Goal: Transaction & Acquisition: Purchase product/service

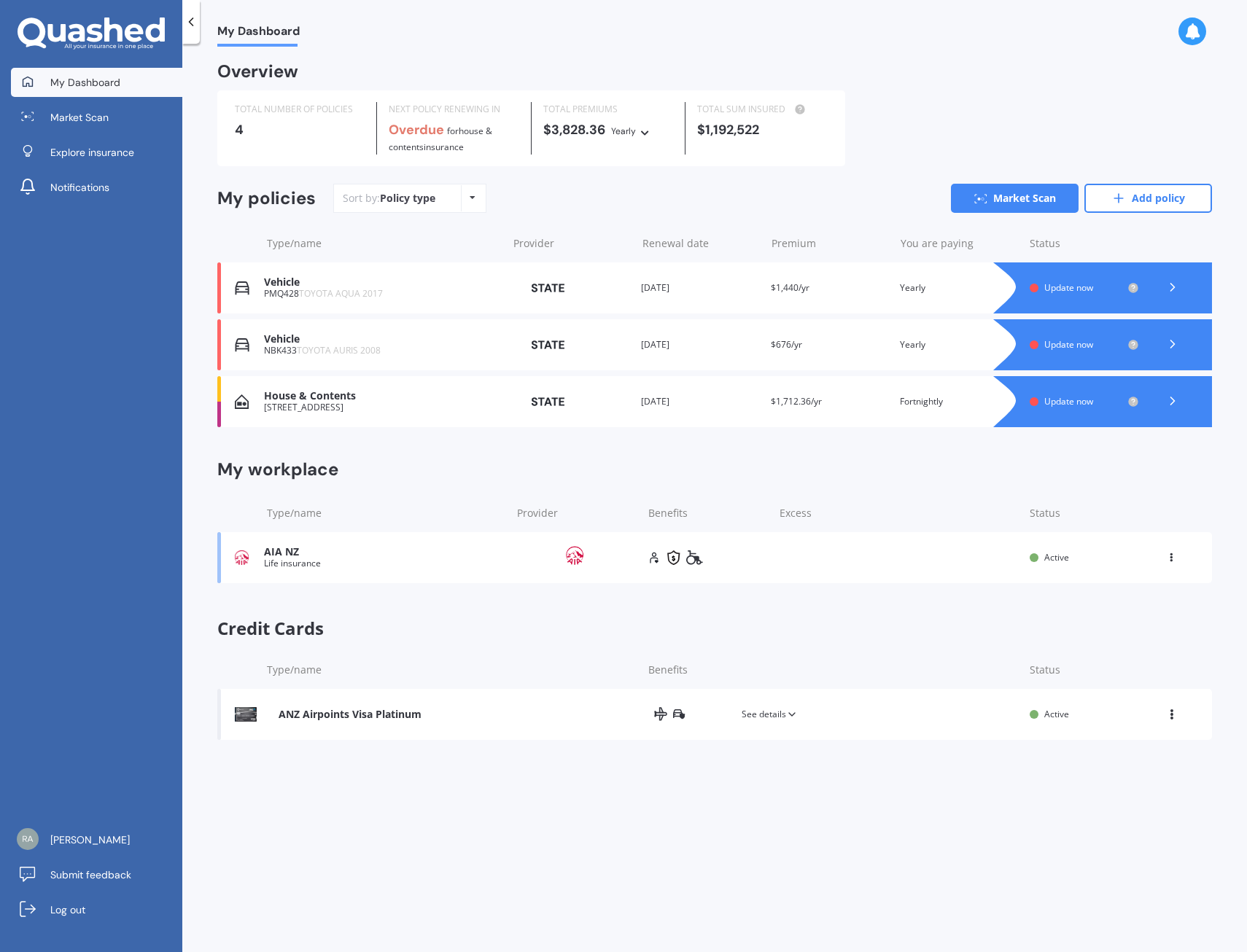
click at [1056, 284] on span "Update now" at bounding box center [1068, 288] width 49 height 12
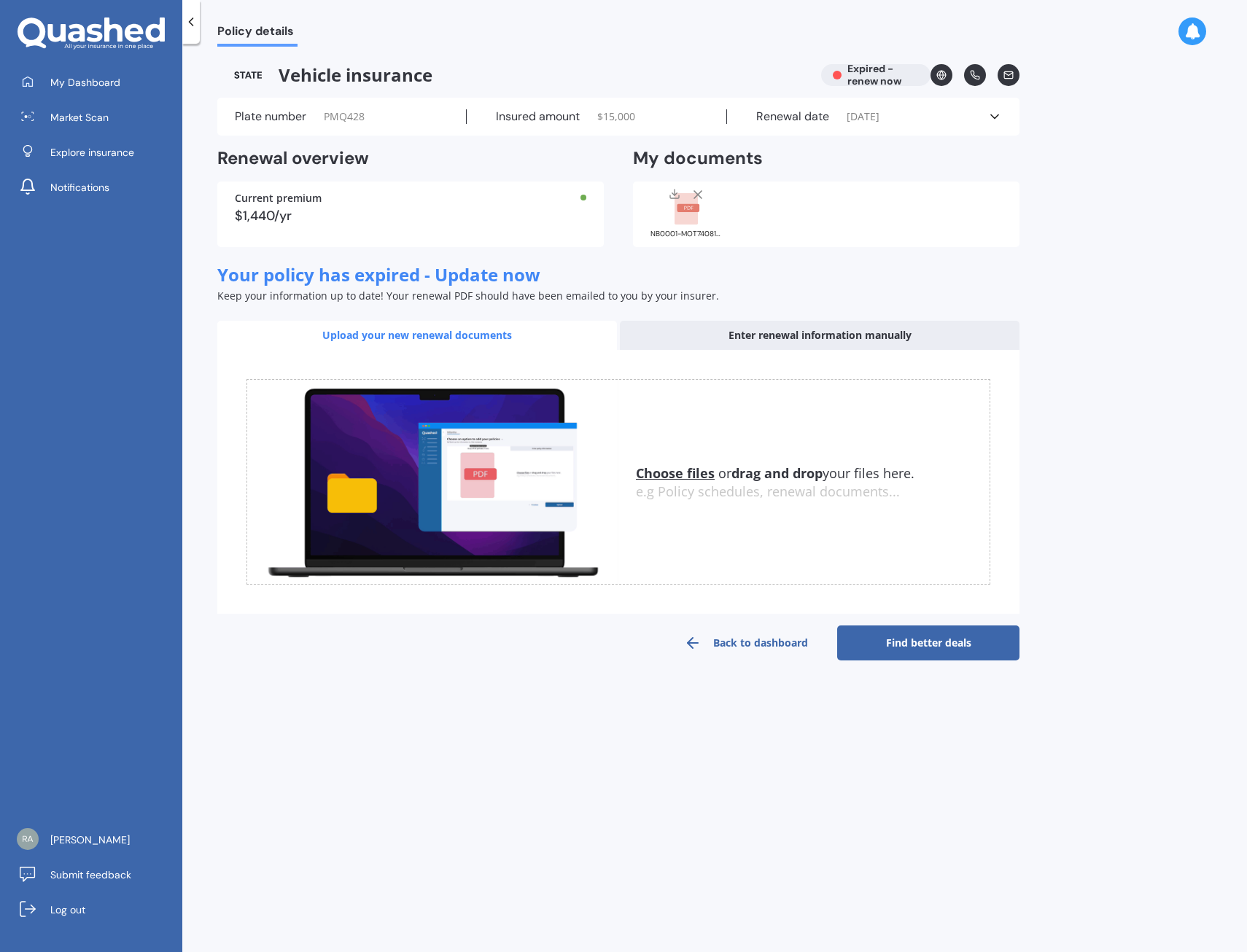
click at [715, 642] on link "Back to dashboard" at bounding box center [746, 643] width 182 height 35
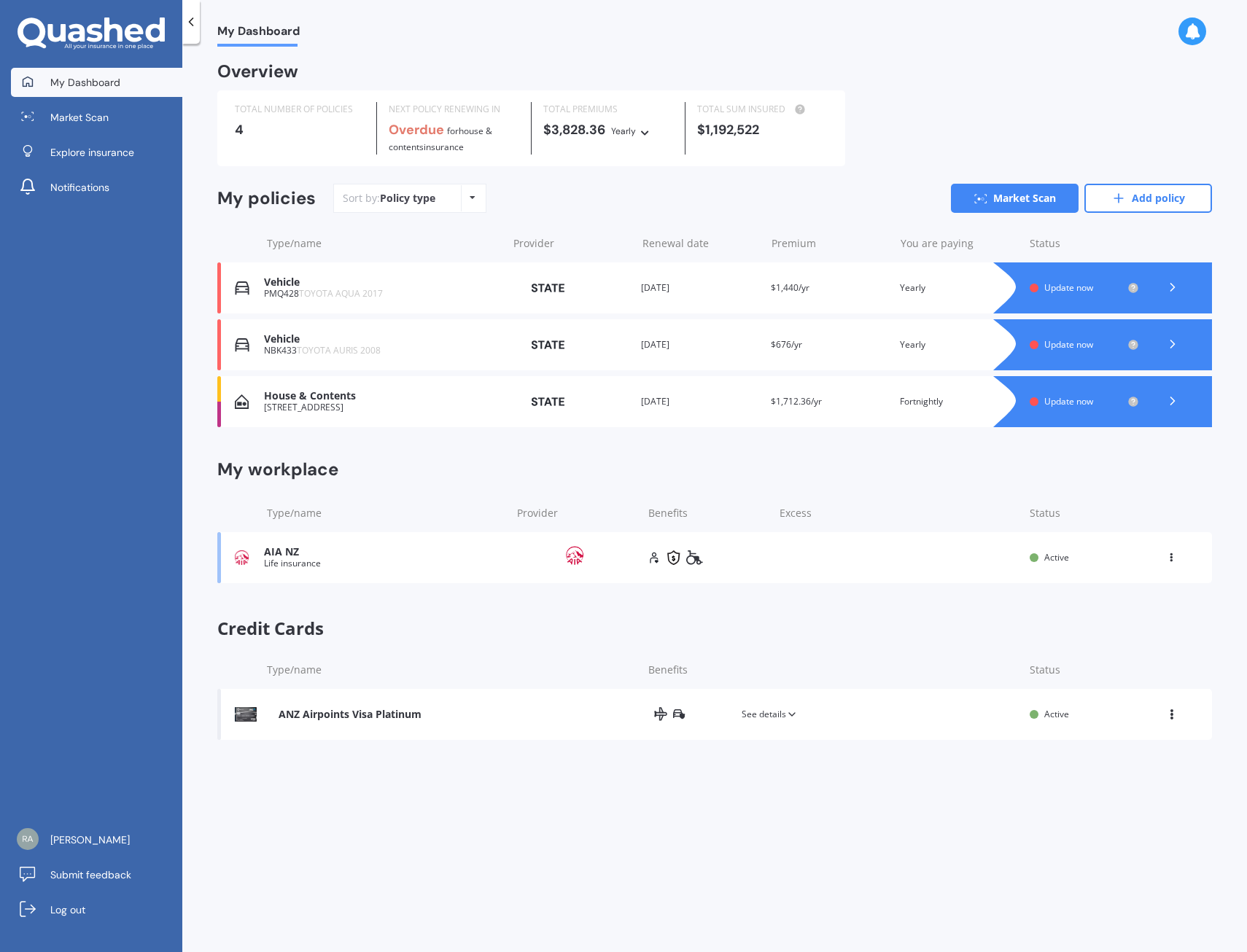
click at [1180, 344] on icon at bounding box center [1172, 344] width 15 height 15
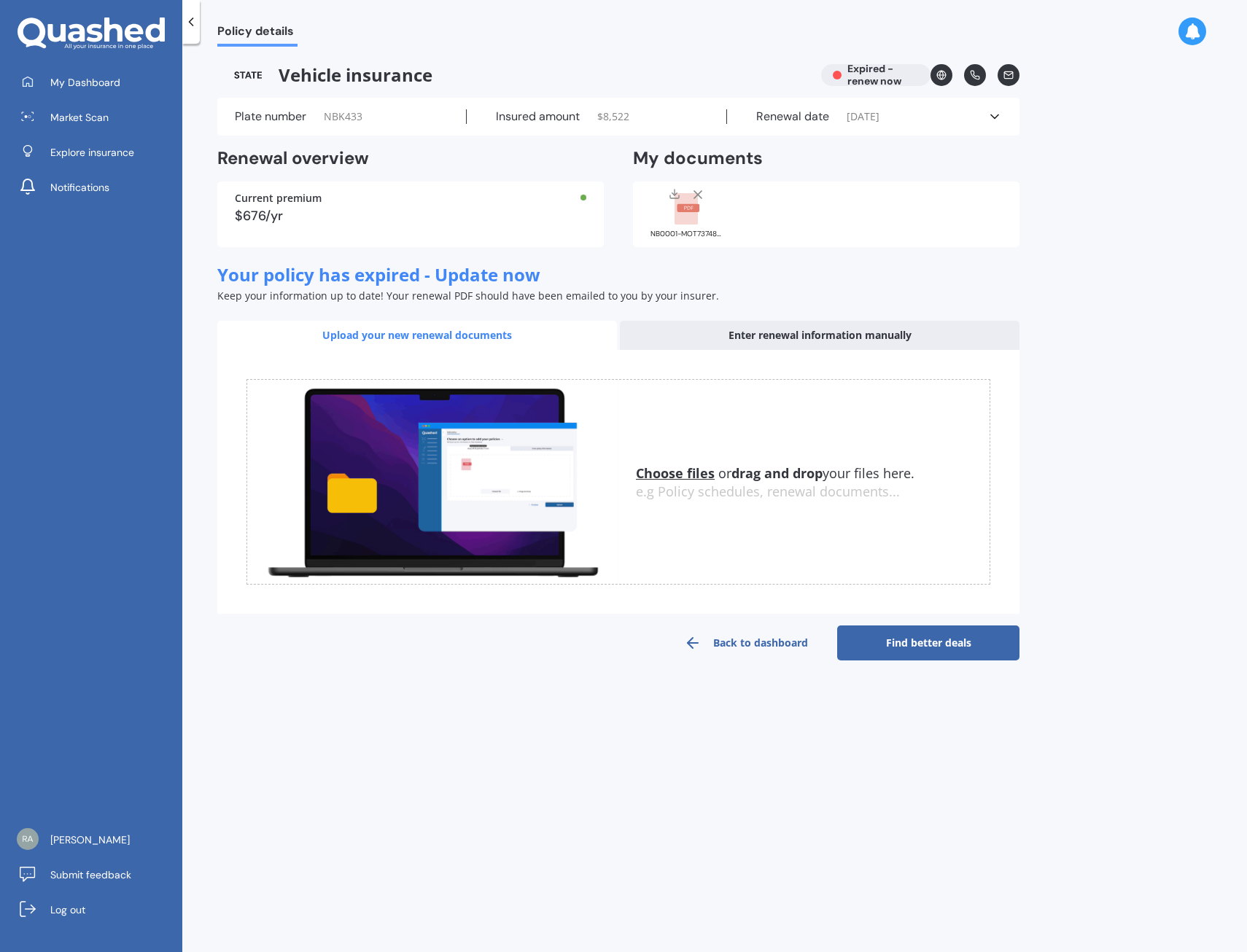
click at [999, 118] on icon at bounding box center [994, 116] width 15 height 15
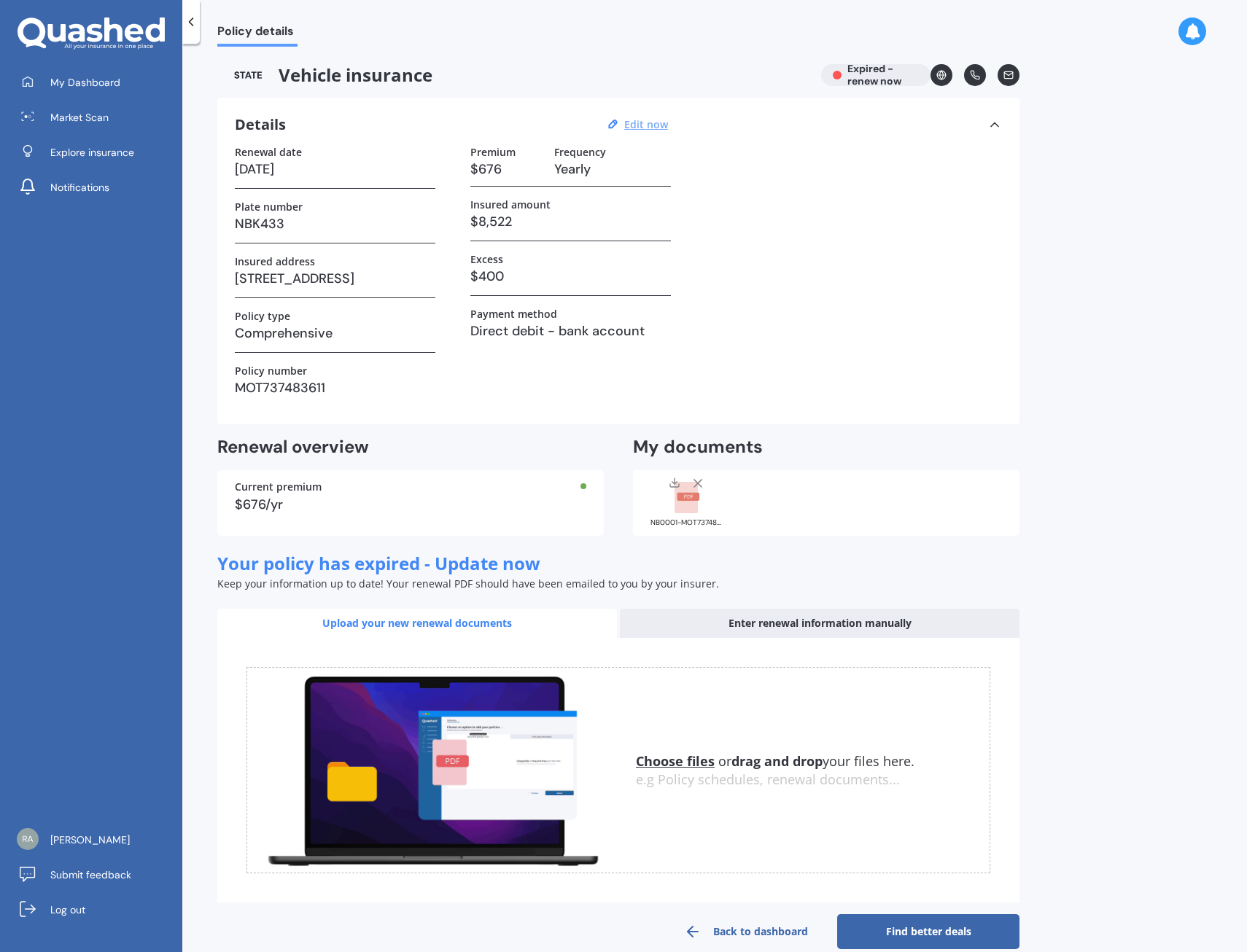
click at [655, 130] on u "Edit now" at bounding box center [645, 125] width 44 height 14
select select "12"
select select "09"
select select "2023"
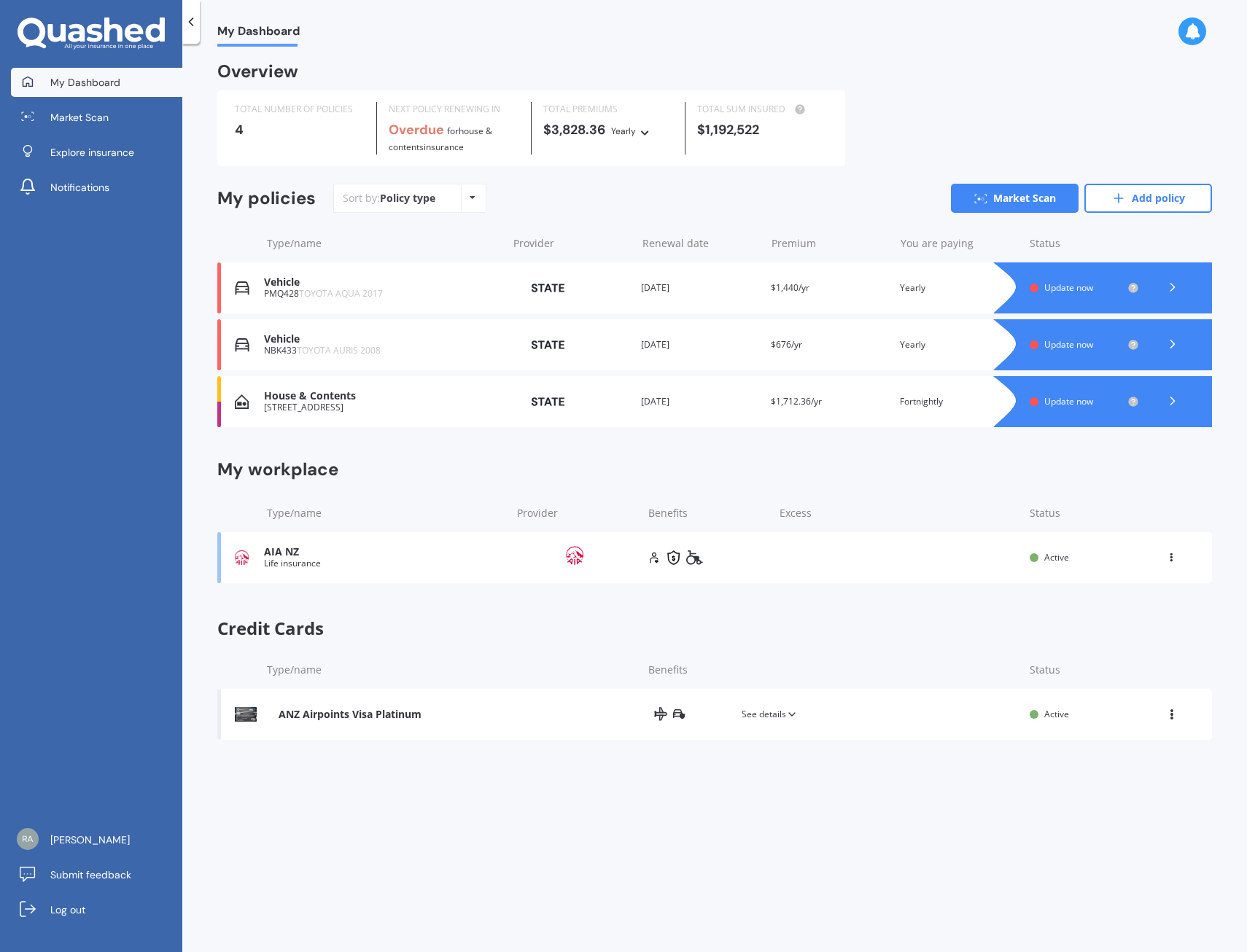
click at [267, 345] on div "NBK433 TOYOTA AURIS 2008" at bounding box center [382, 351] width 235 height 10
click at [1178, 346] on icon at bounding box center [1172, 344] width 15 height 15
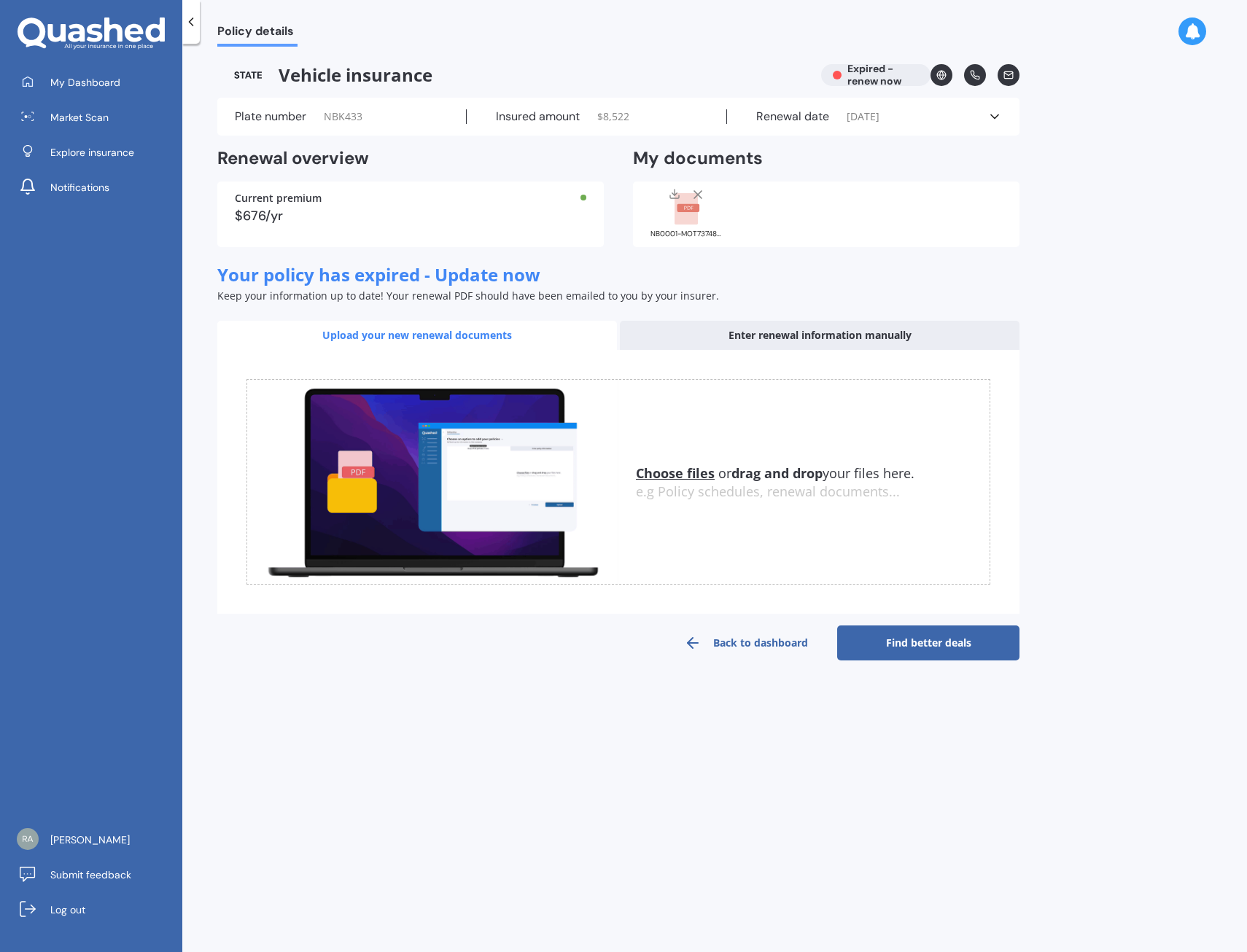
click at [694, 645] on icon at bounding box center [693, 643] width 17 height 17
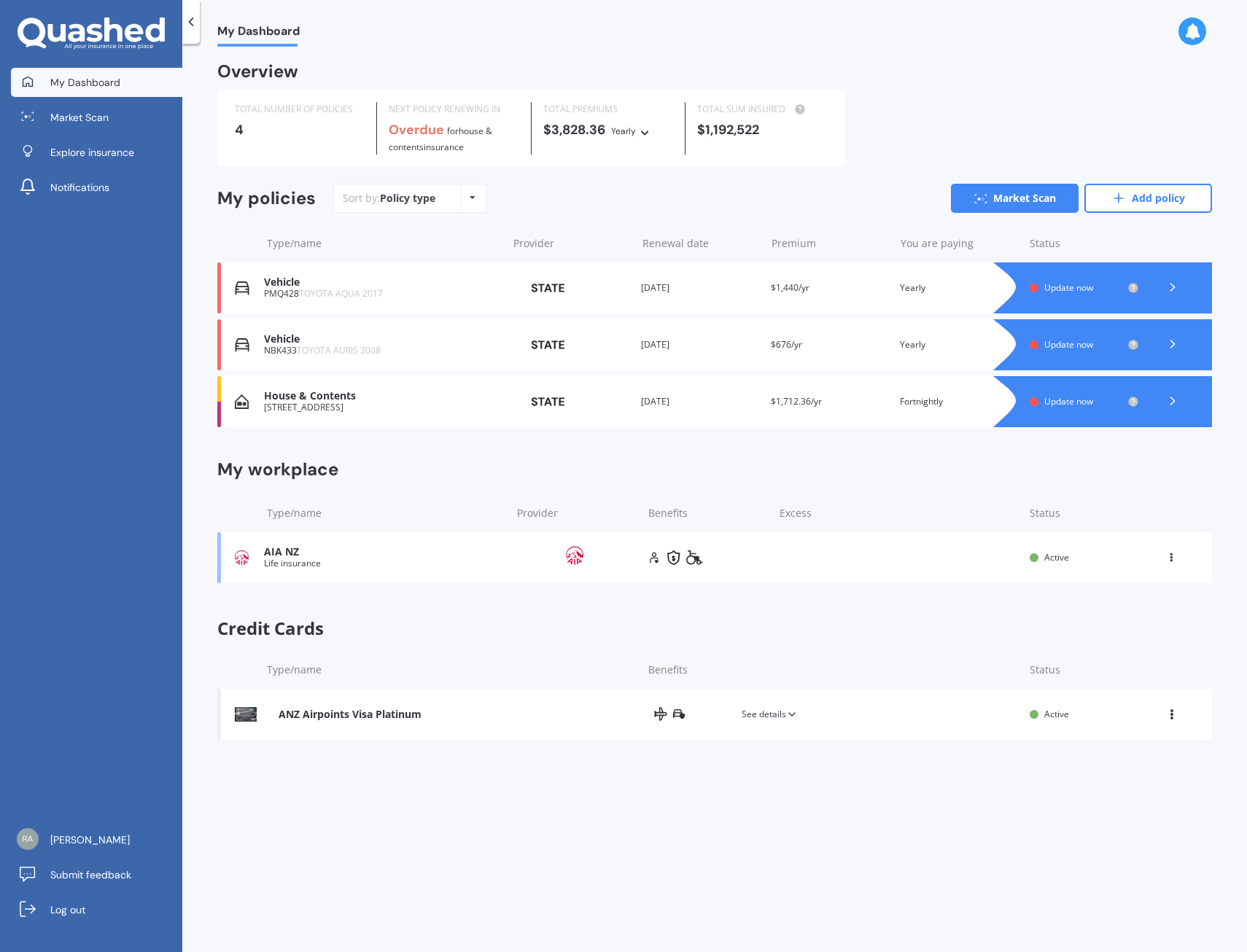
click at [259, 343] on div "Vehicle NBK433 TOYOTA AURIS 2008 Provider Renewal date [DATE] Premium $676/yr Y…" at bounding box center [714, 345] width 994 height 51
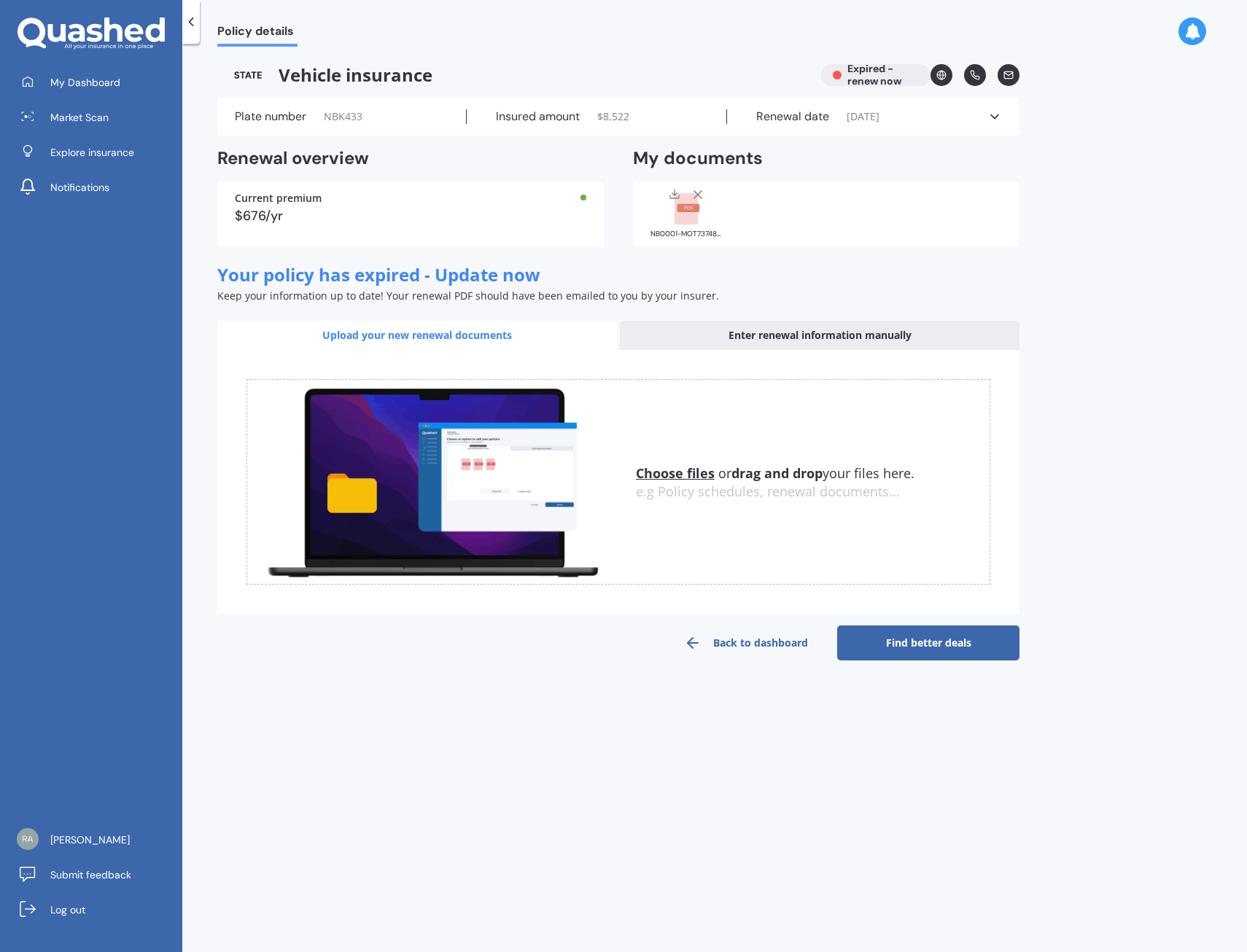
click at [1007, 118] on div "Plate number NBK433 Insured amount $ 8,522 Renewal date [DATE] See more" at bounding box center [618, 117] width 802 height 38
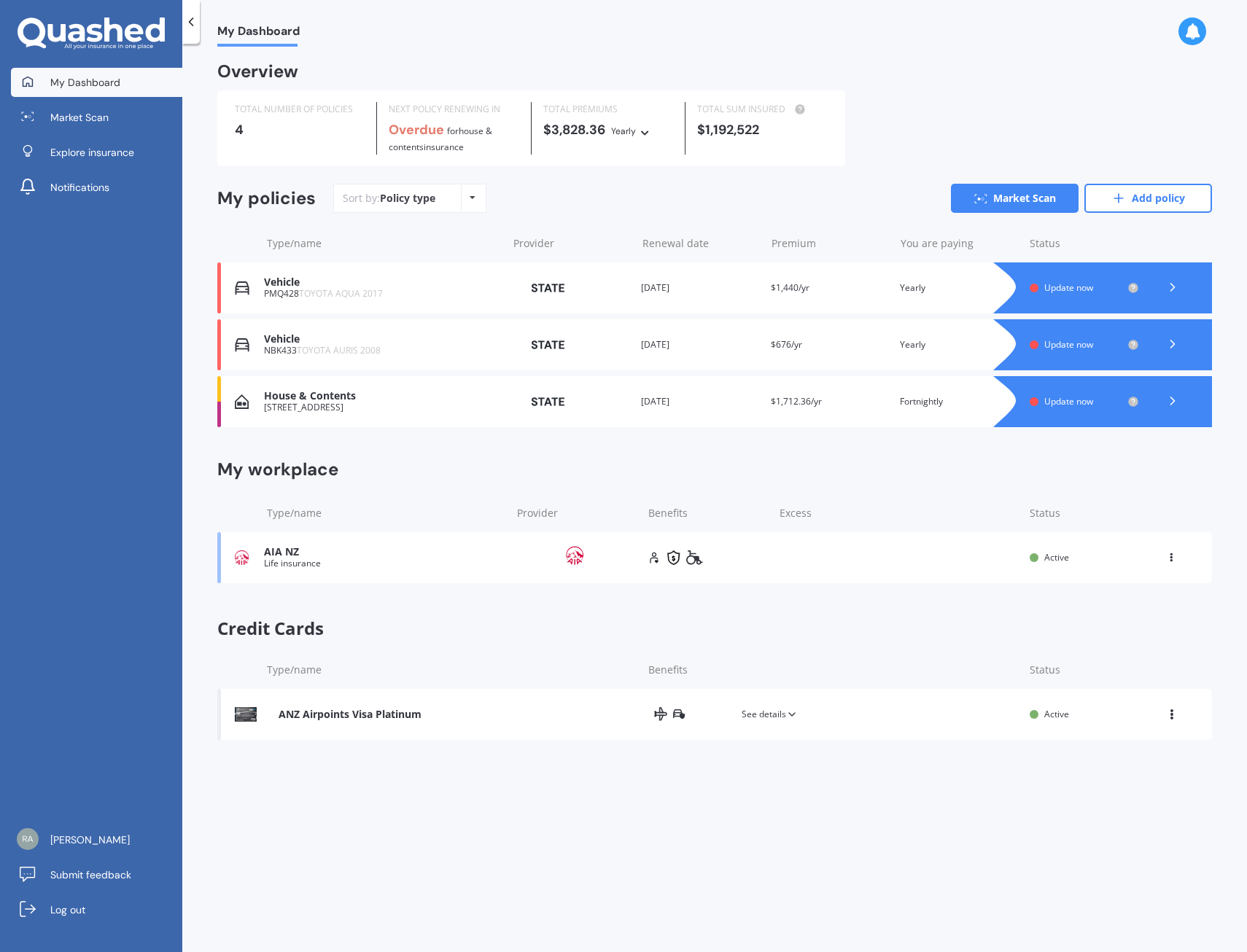
click at [246, 344] on img at bounding box center [241, 345] width 15 height 15
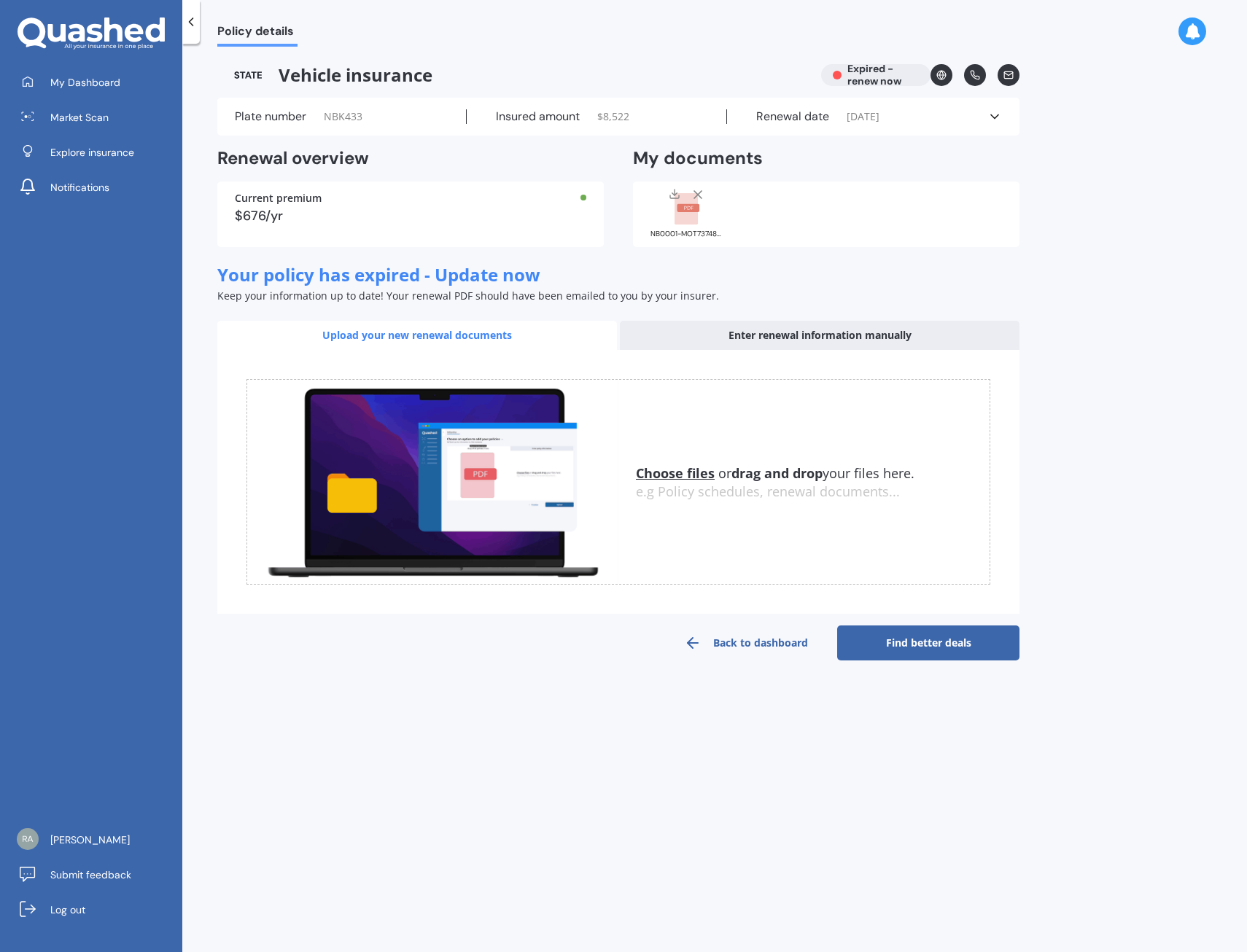
click at [1002, 79] on link at bounding box center [1008, 75] width 21 height 21
click at [947, 76] on link at bounding box center [941, 75] width 21 height 21
click at [999, 118] on icon at bounding box center [994, 116] width 15 height 15
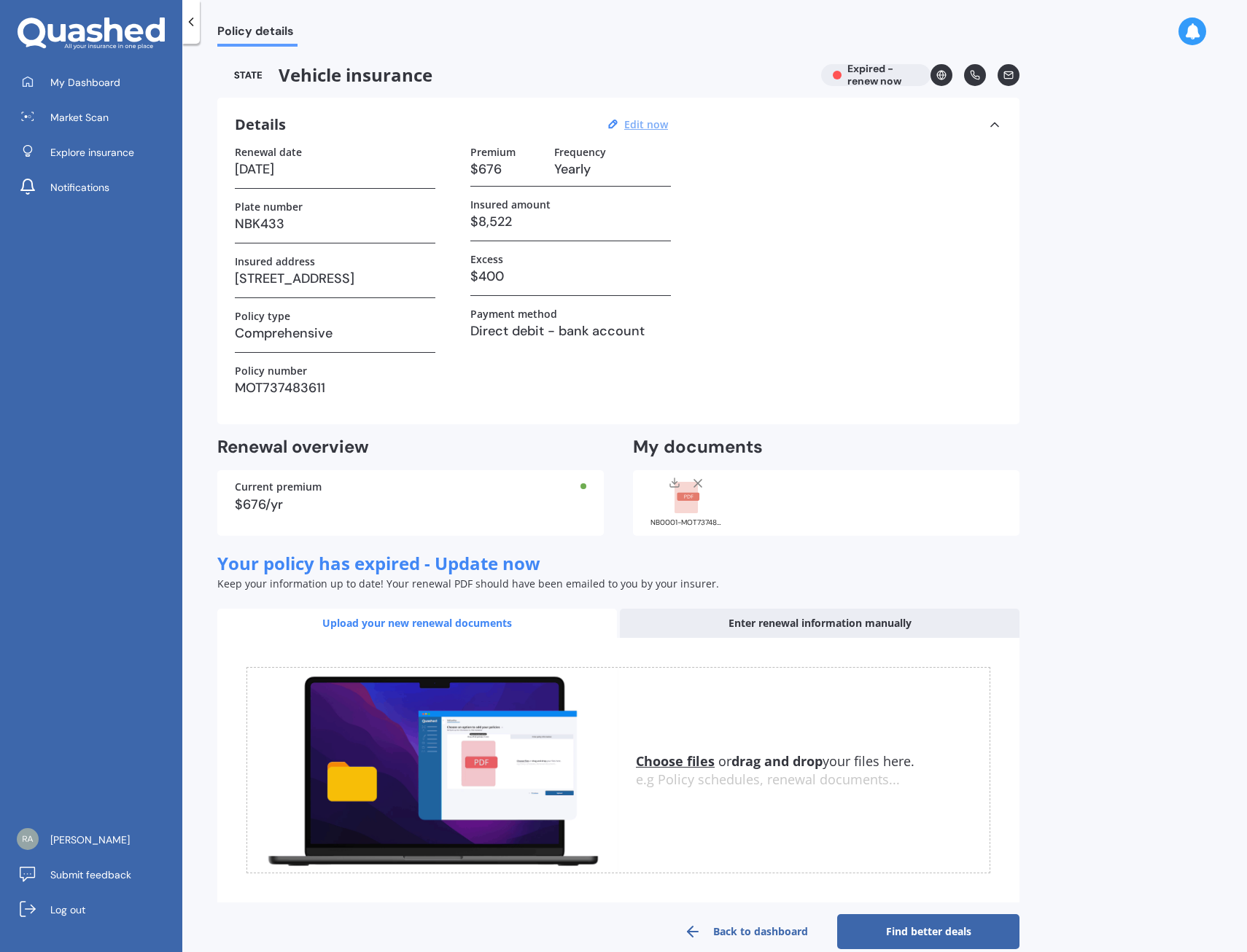
click at [648, 129] on u "Edit now" at bounding box center [645, 125] width 44 height 14
select select "12"
select select "09"
select select "2023"
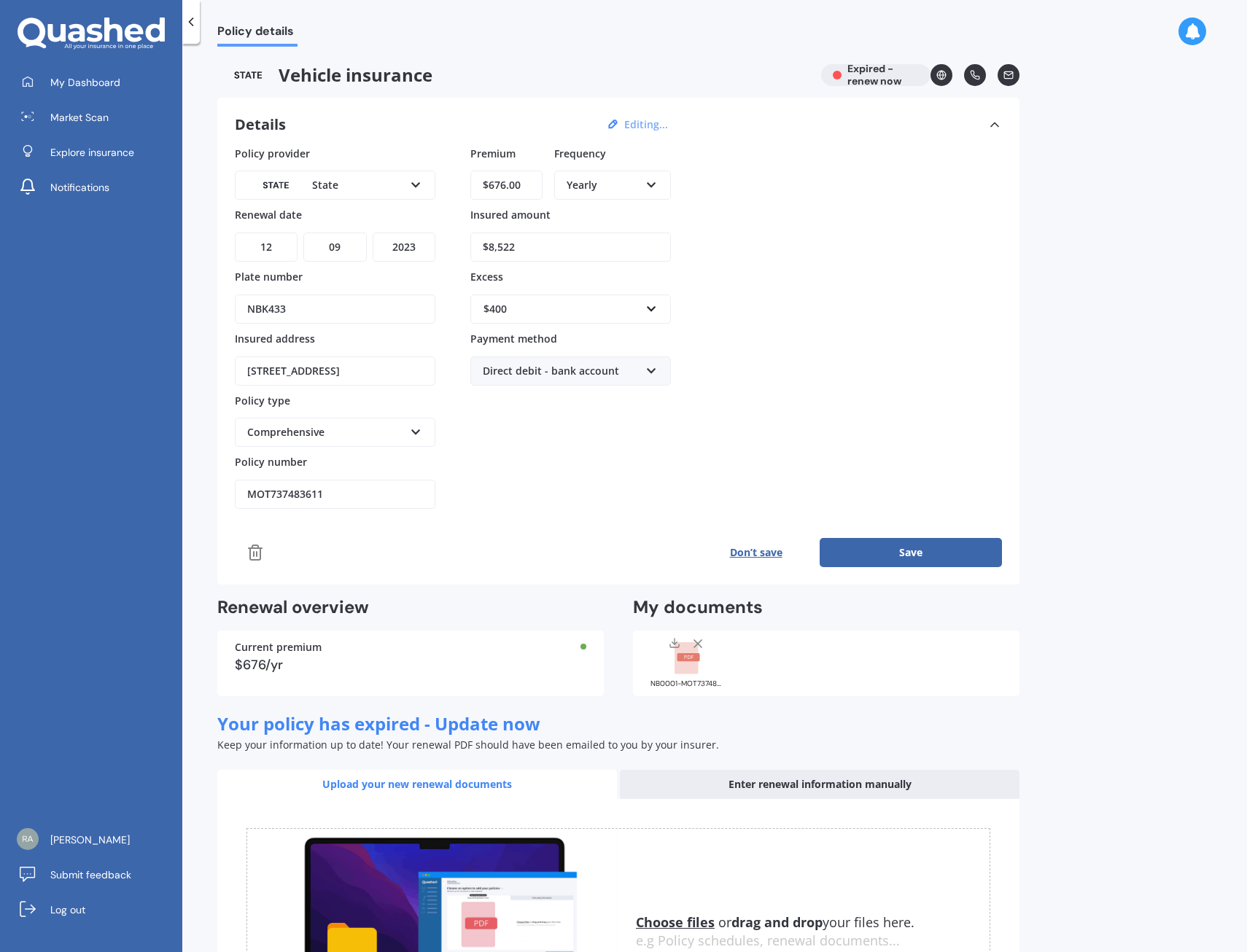
click at [252, 554] on icon at bounding box center [255, 552] width 17 height 17
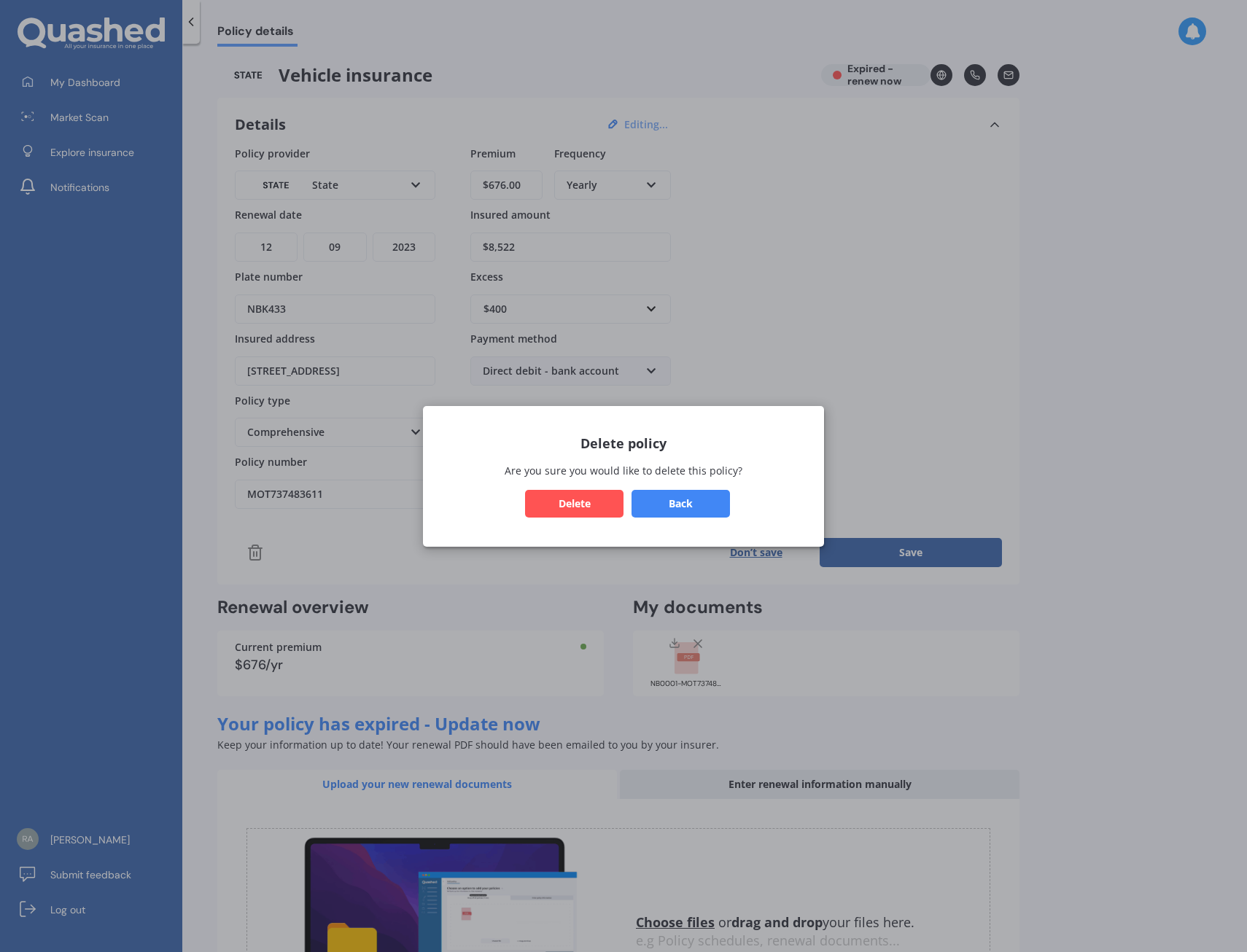
click at [564, 508] on button "Delete" at bounding box center [574, 503] width 99 height 27
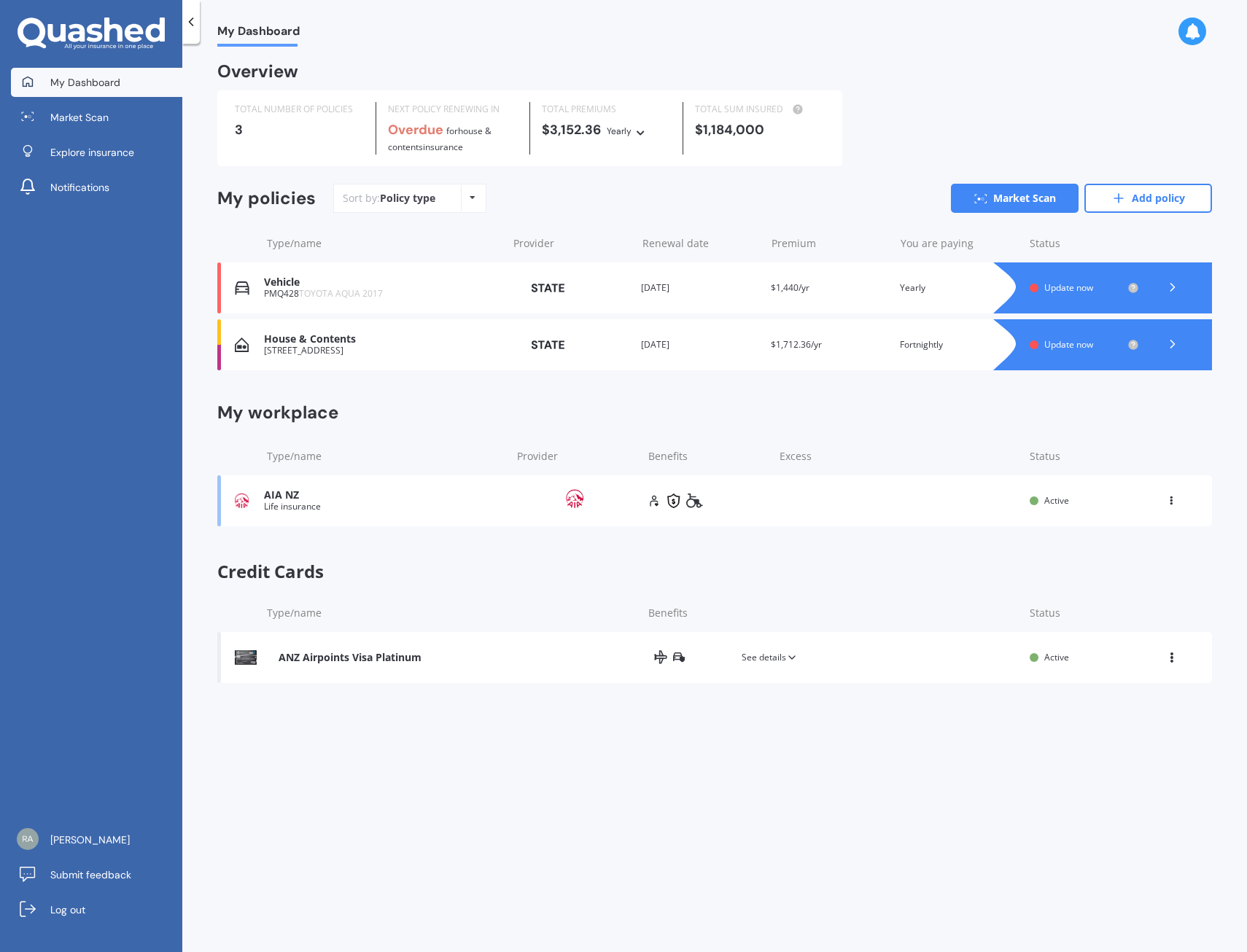
click at [282, 503] on div "Life insurance" at bounding box center [383, 507] width 240 height 10
click at [285, 283] on div "Vehicle" at bounding box center [382, 283] width 235 height 12
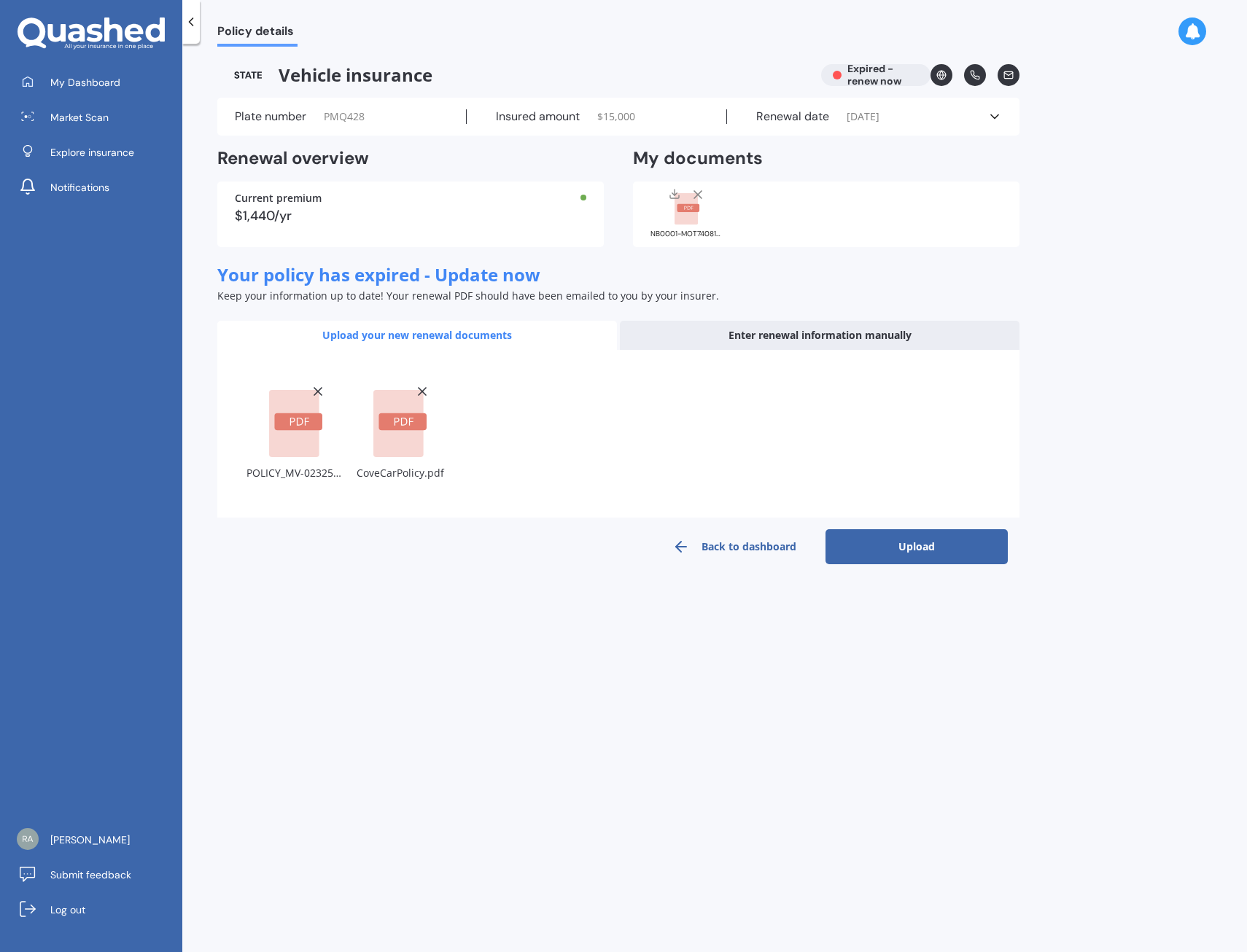
click at [888, 544] on button "Upload" at bounding box center [916, 546] width 182 height 35
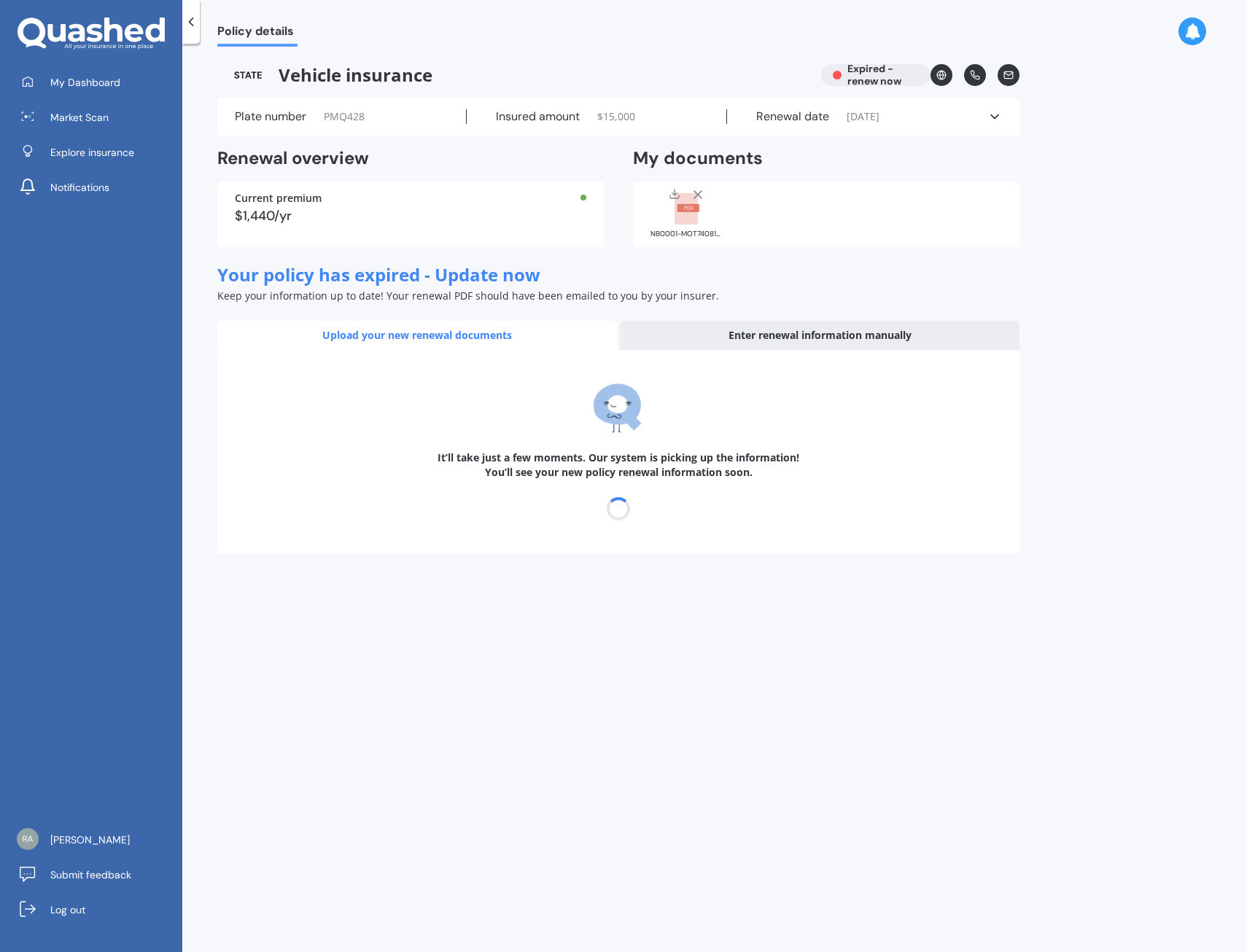
select select "26"
select select "10"
select select "2025"
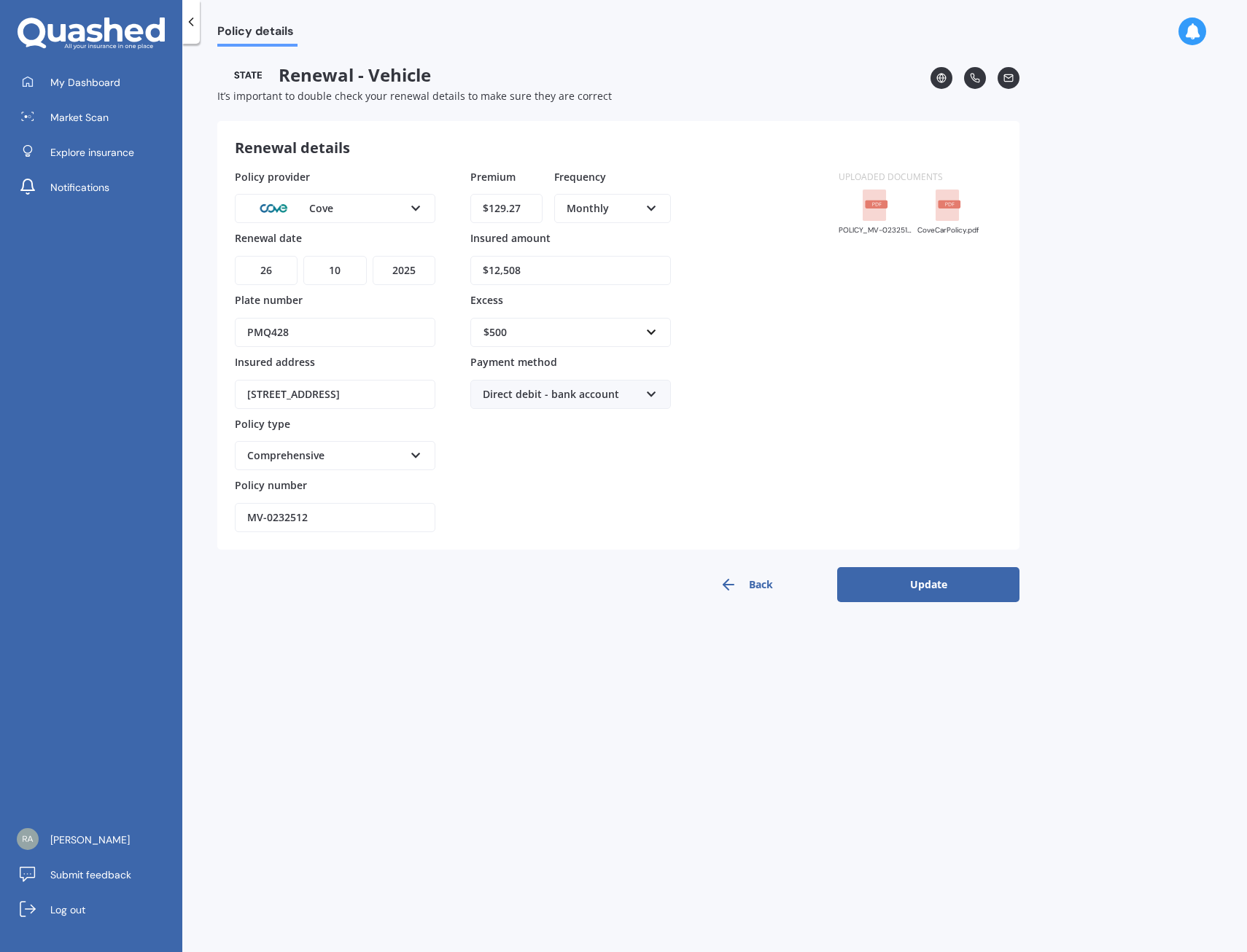
click at [752, 578] on button "Back" at bounding box center [746, 584] width 182 height 35
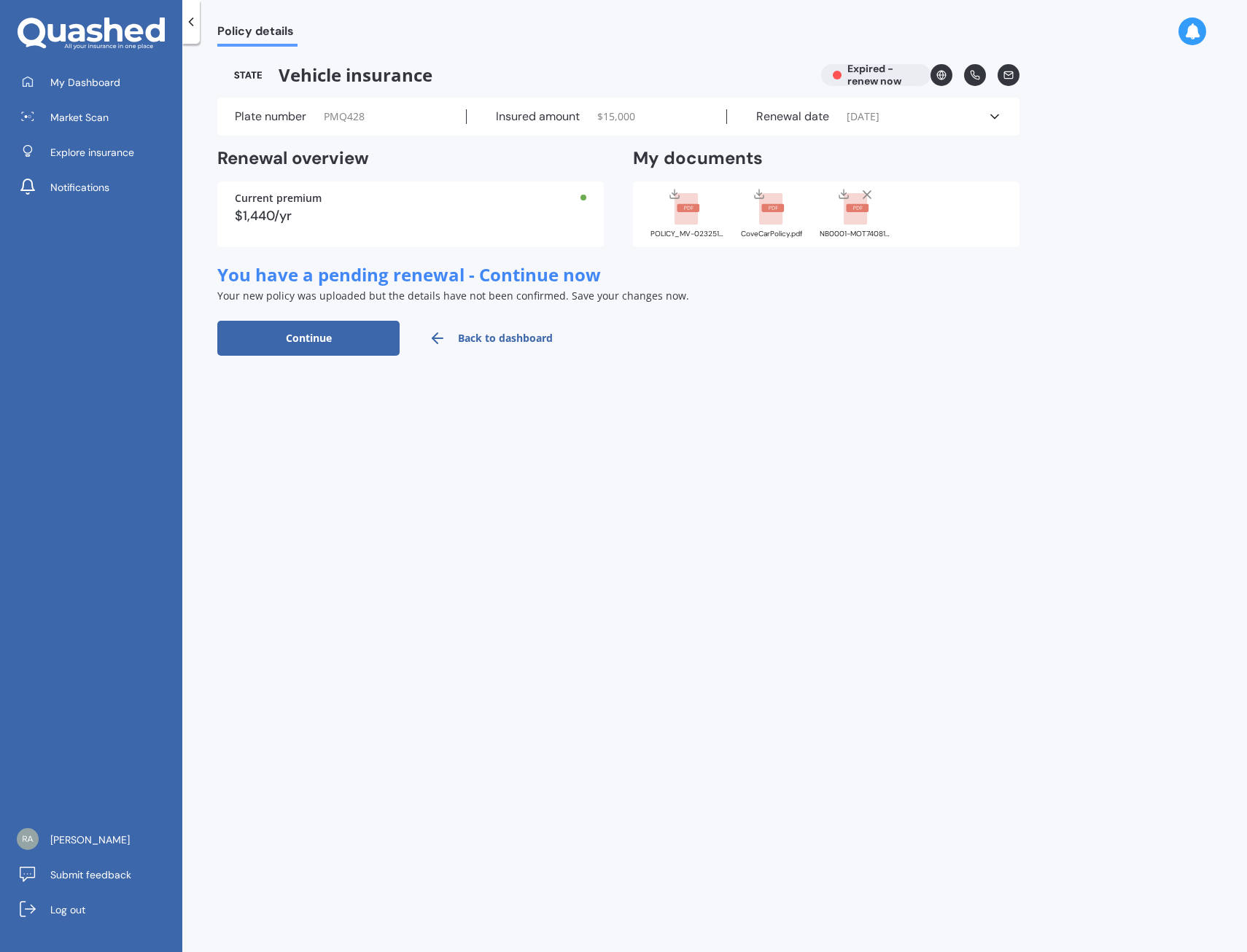
click at [495, 337] on link "Back to dashboard" at bounding box center [491, 338] width 182 height 35
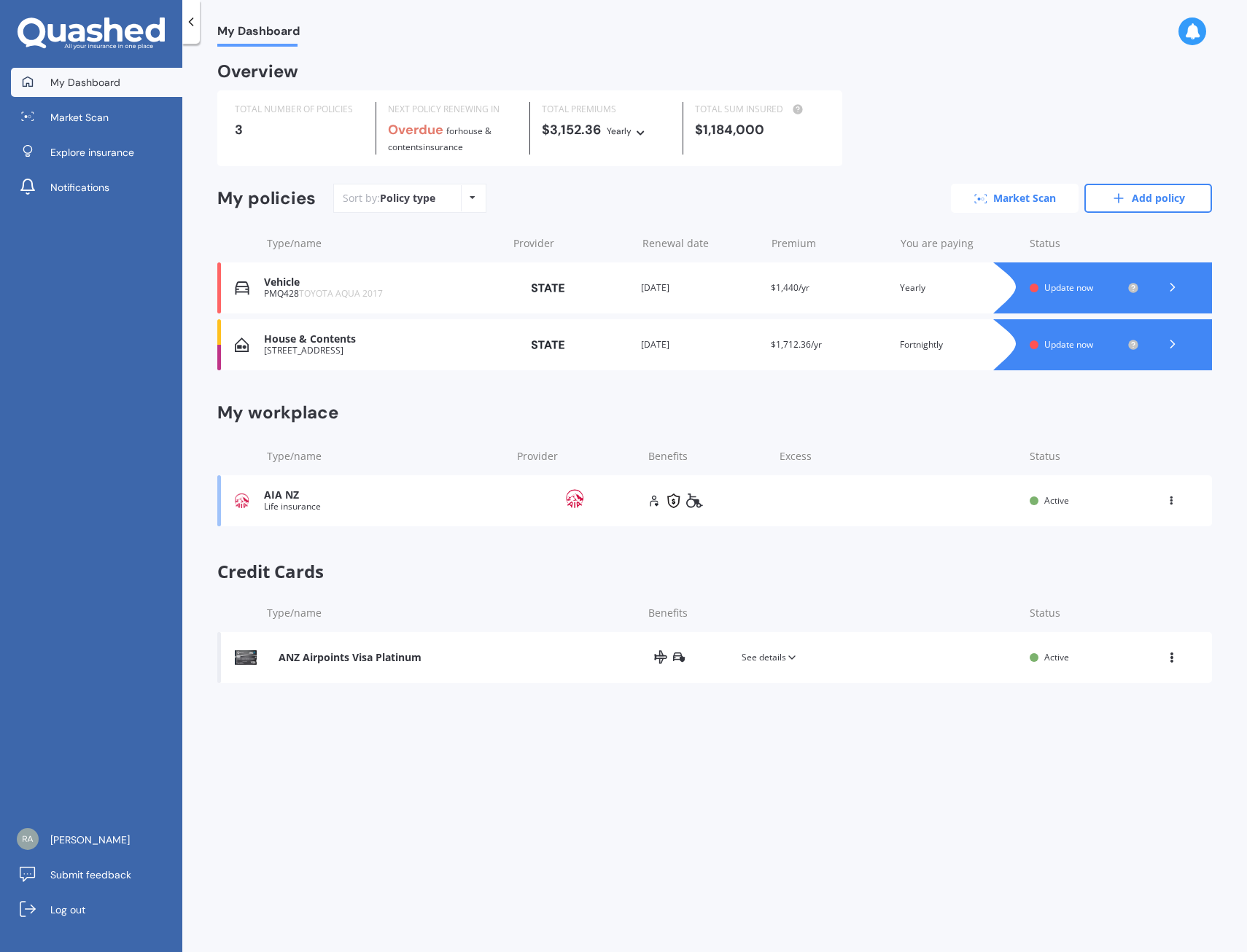
click at [995, 191] on link "Market Scan" at bounding box center [1014, 198] width 127 height 29
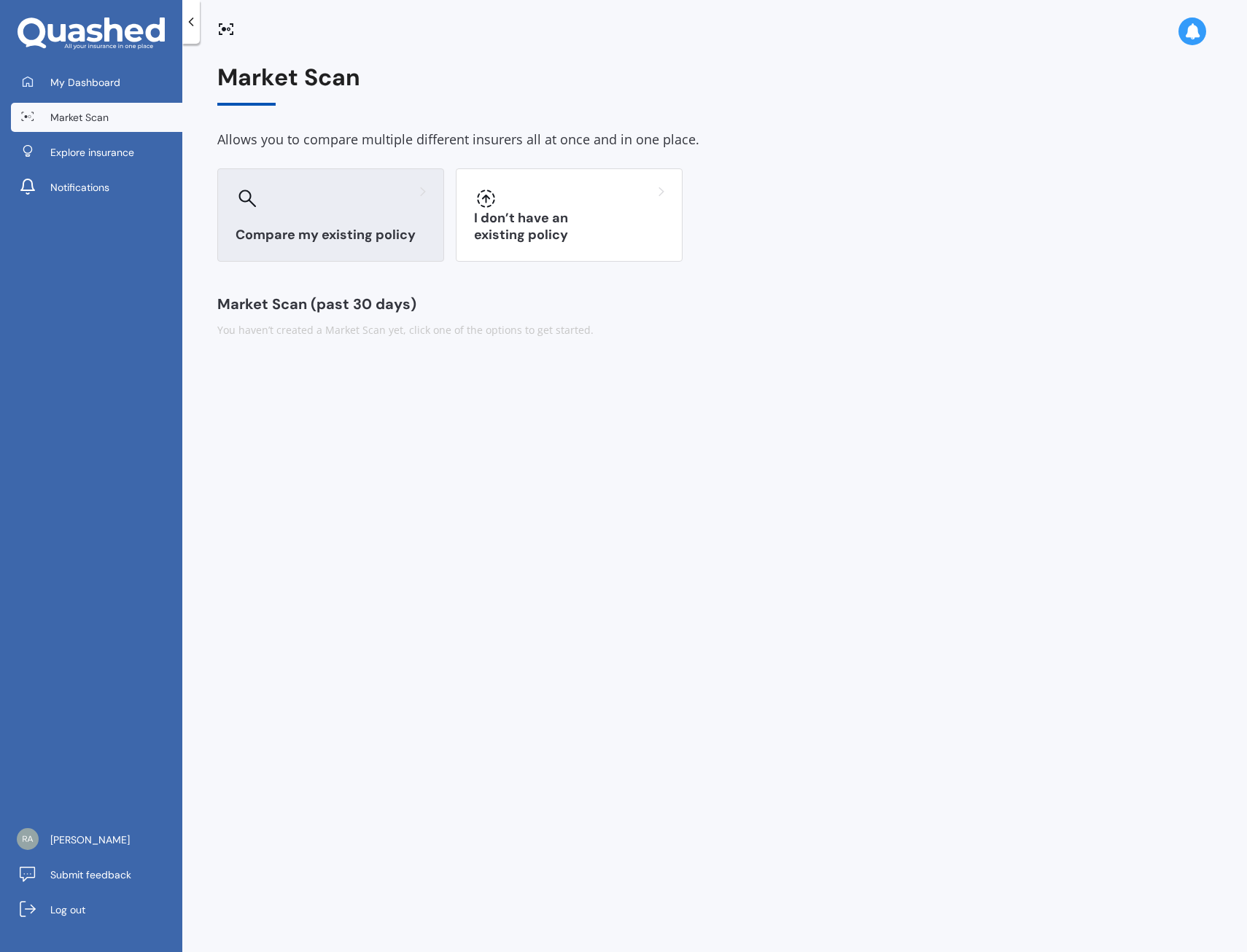
click at [386, 223] on div "Compare my existing policy" at bounding box center [331, 215] width 227 height 94
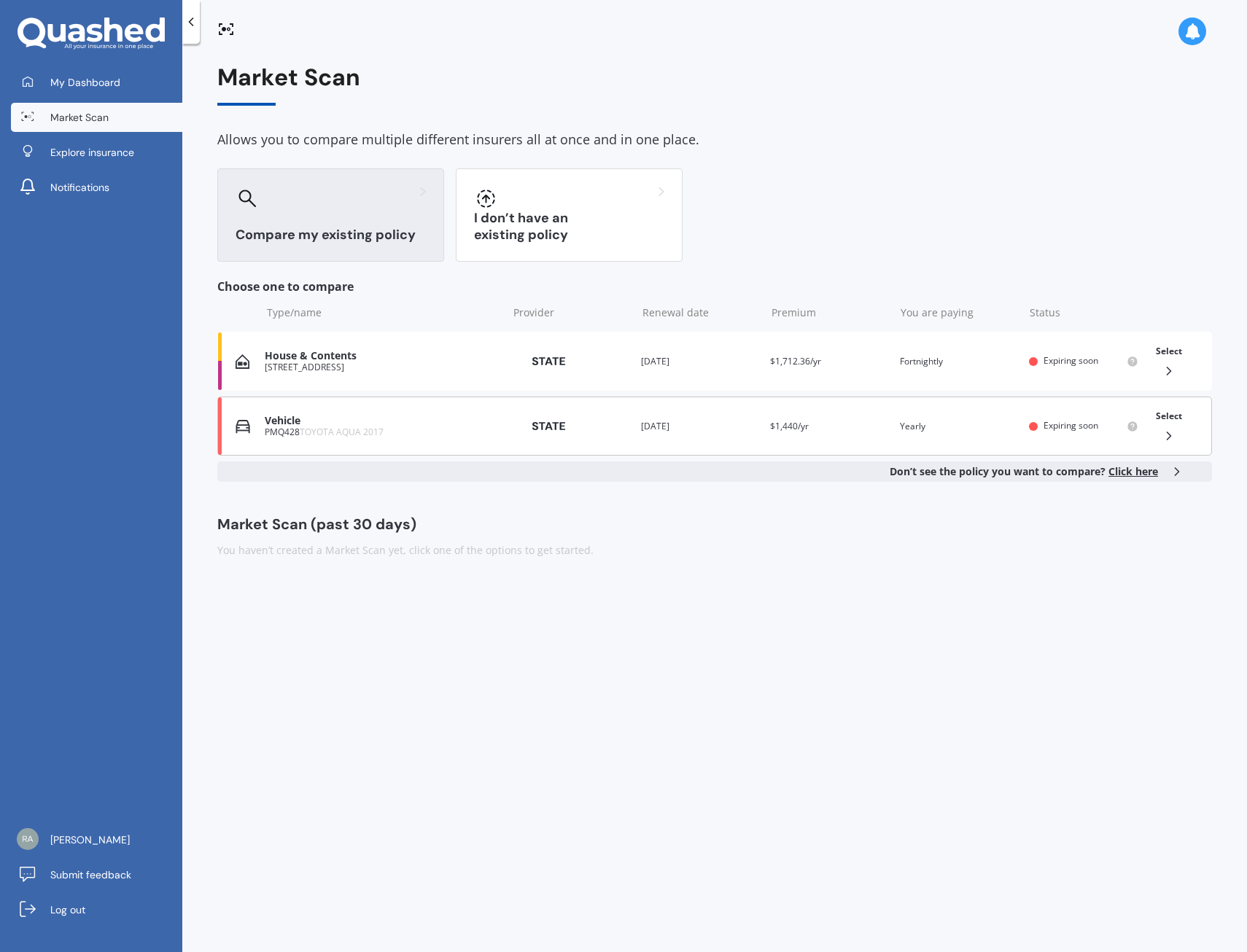
click at [710, 425] on div "Renewal date [DATE]" at bounding box center [700, 426] width 118 height 15
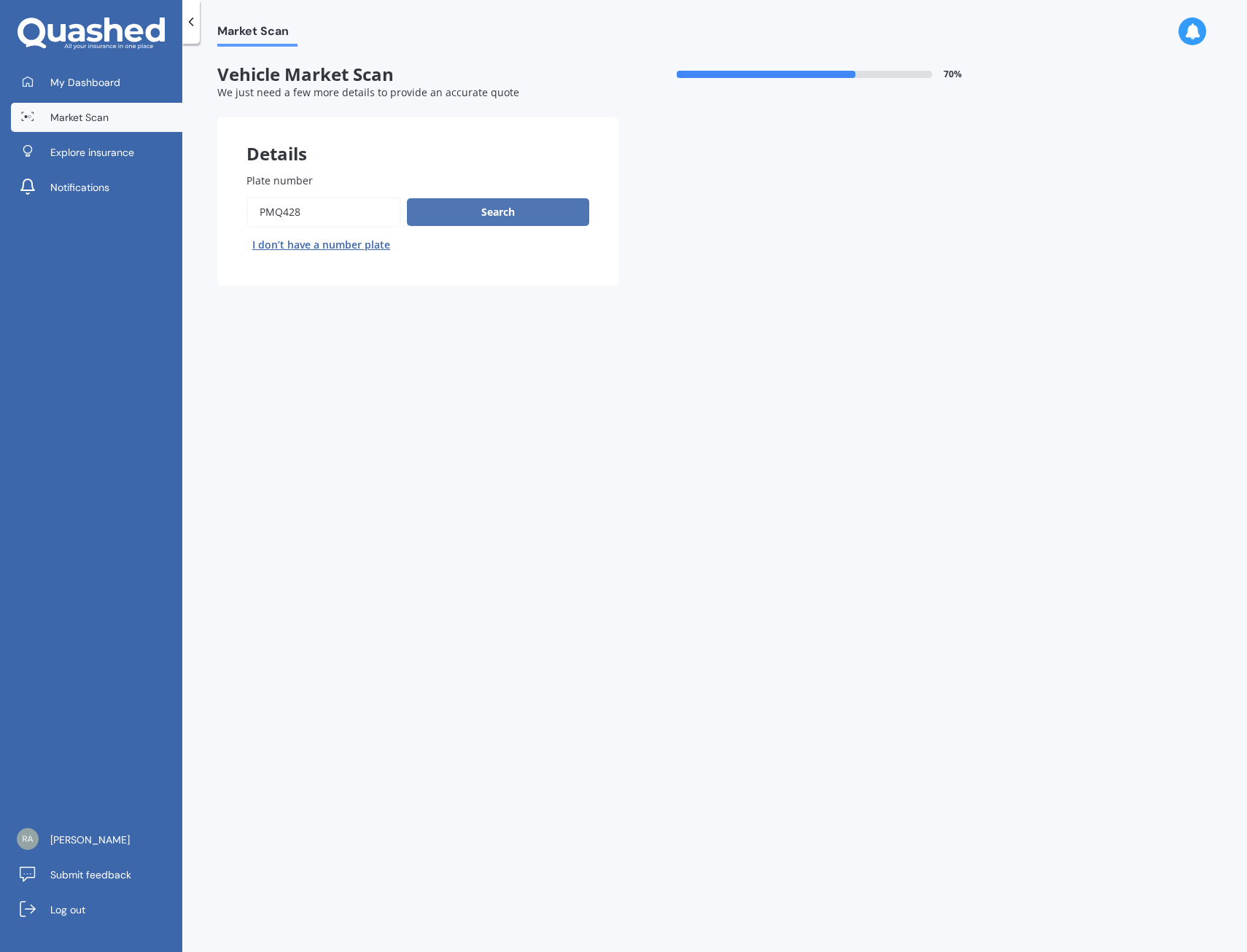
click at [505, 213] on button "Search" at bounding box center [498, 212] width 182 height 27
select select "TOYOTA"
select select "AQUA"
select select "28"
select select "02"
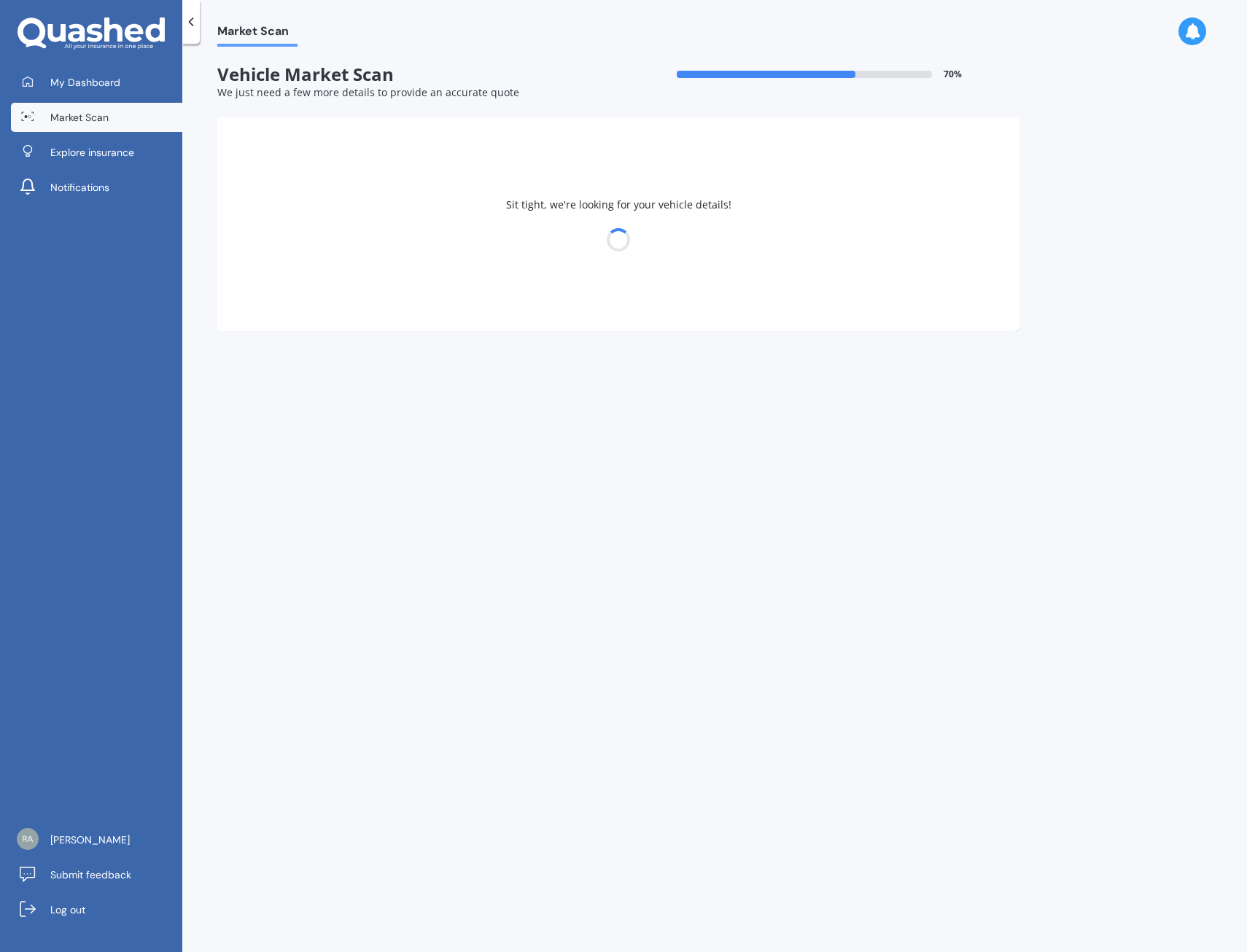
select select "1984"
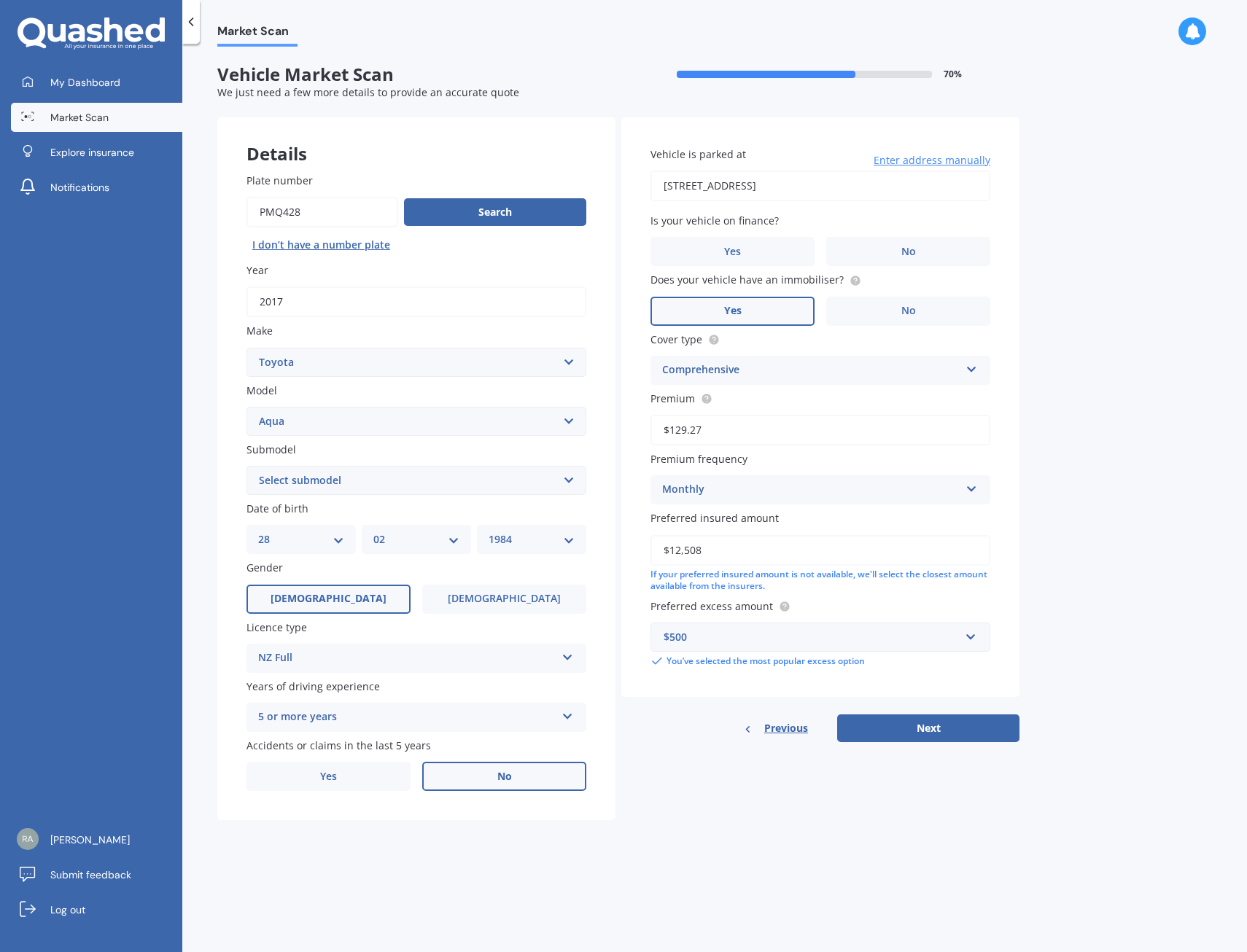
click at [523, 782] on label "No" at bounding box center [504, 777] width 164 height 29
click at [0, 0] on input "No" at bounding box center [0, 0] width 0 height 0
click at [929, 241] on label "No" at bounding box center [908, 252] width 164 height 29
click at [0, 0] on input "No" at bounding box center [0, 0] width 0 height 0
click at [467, 485] on select "Select submodel Hatchback Hybrid" at bounding box center [416, 480] width 339 height 29
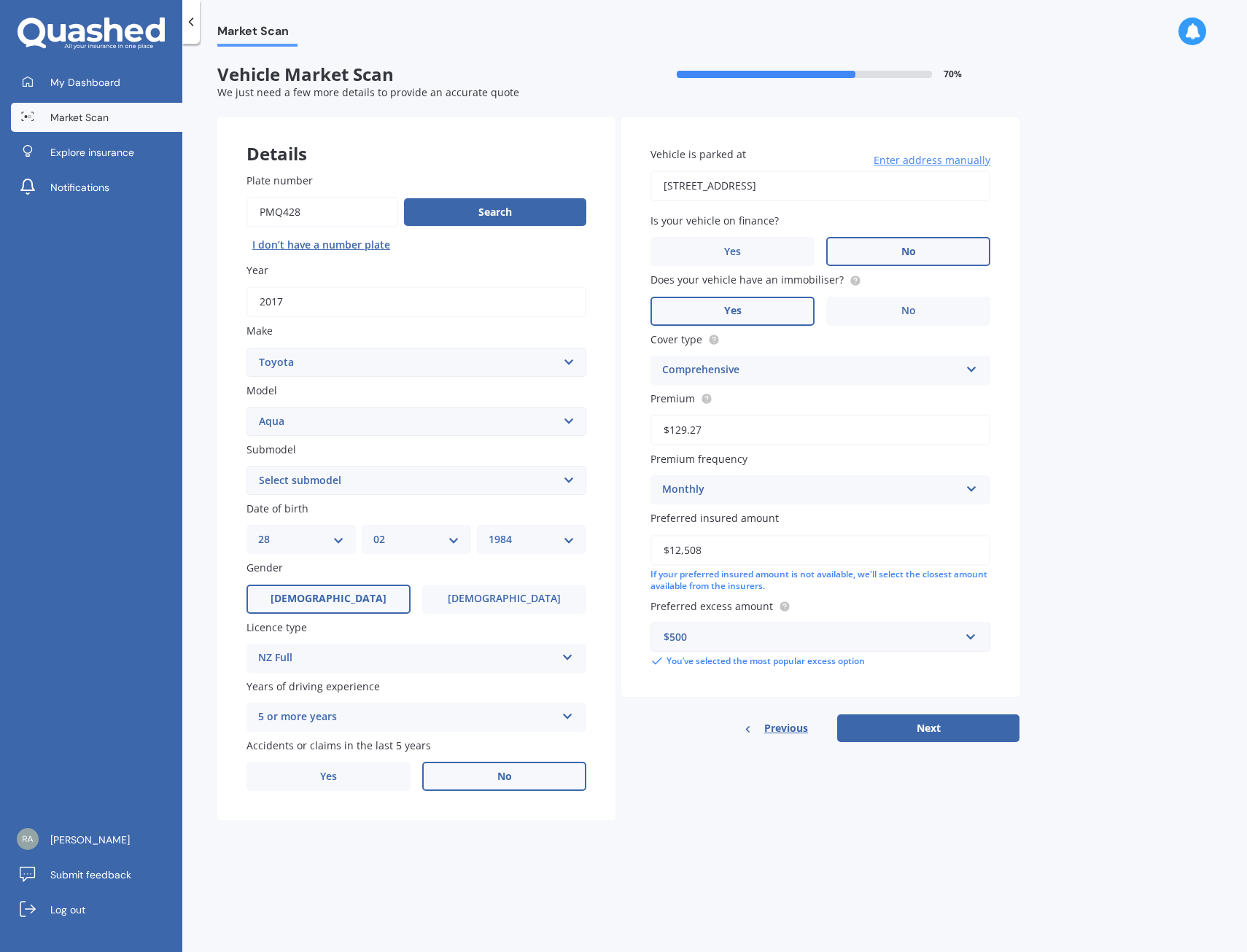
select select "HYBRID"
click at [247, 466] on select "Select submodel Hatchback Hybrid" at bounding box center [416, 480] width 339 height 29
click at [951, 730] on button "Next" at bounding box center [928, 729] width 182 height 27
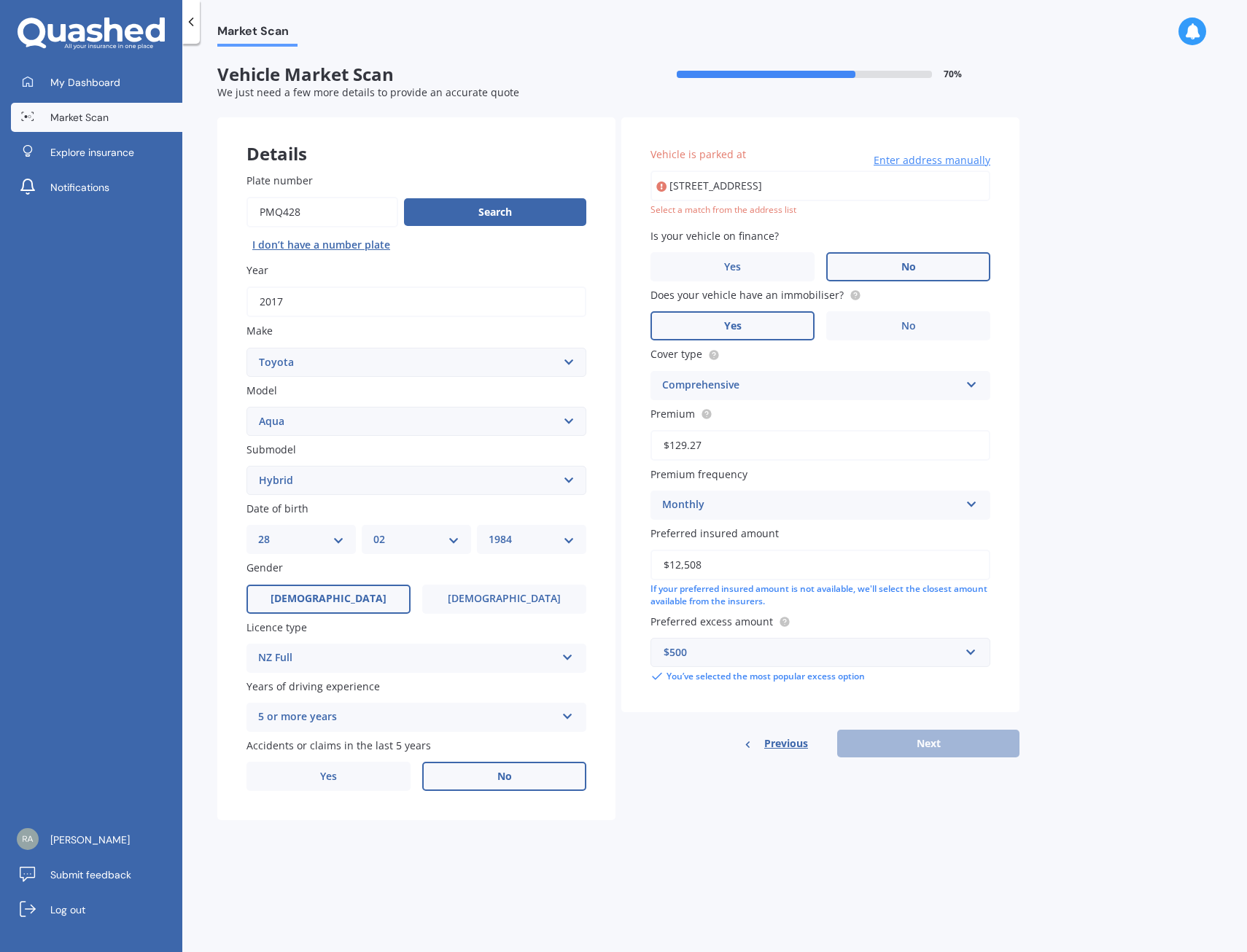
type input "[STREET_ADDRESS]"
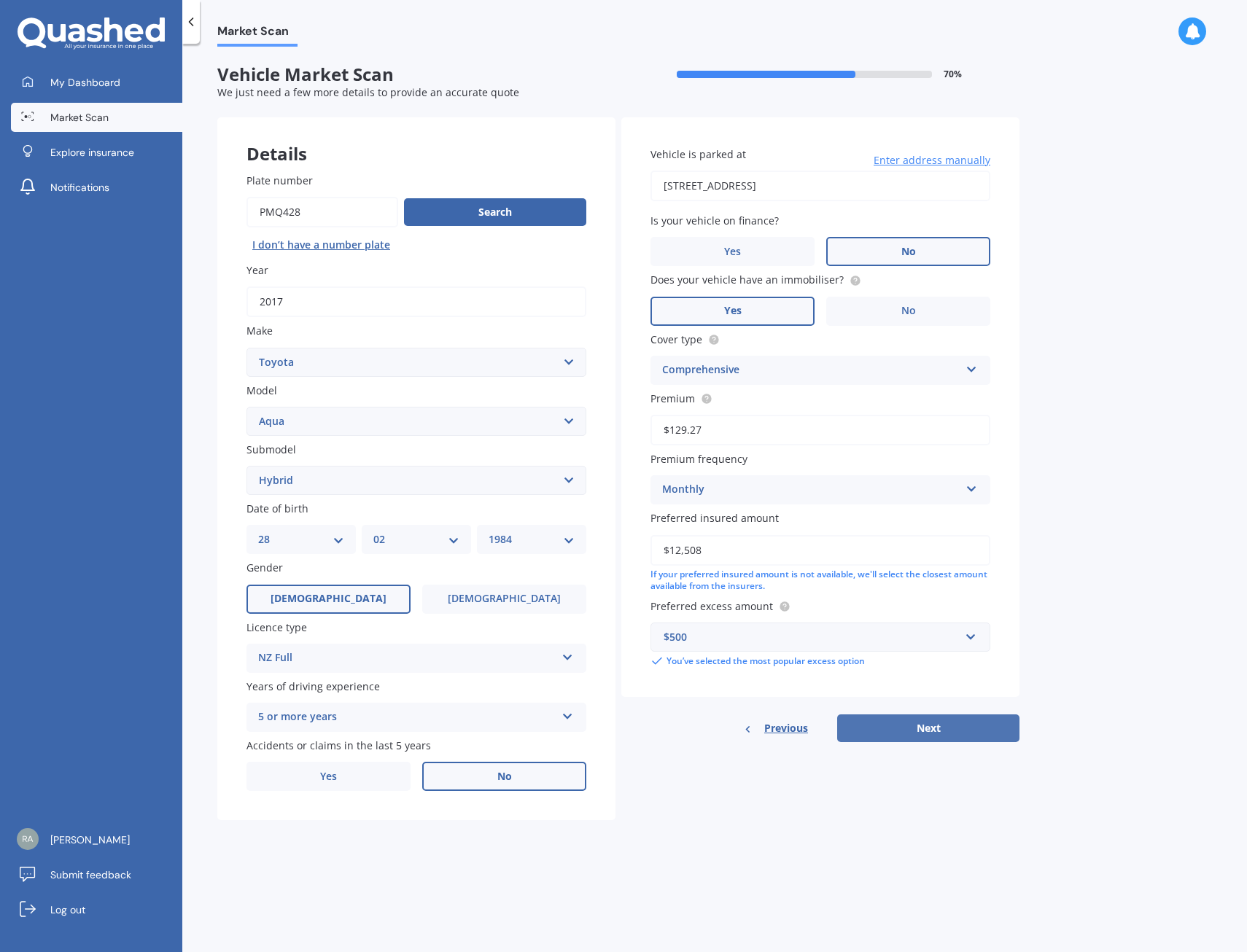
click at [939, 739] on button "Next" at bounding box center [928, 729] width 182 height 27
select select "28"
select select "02"
select select "1984"
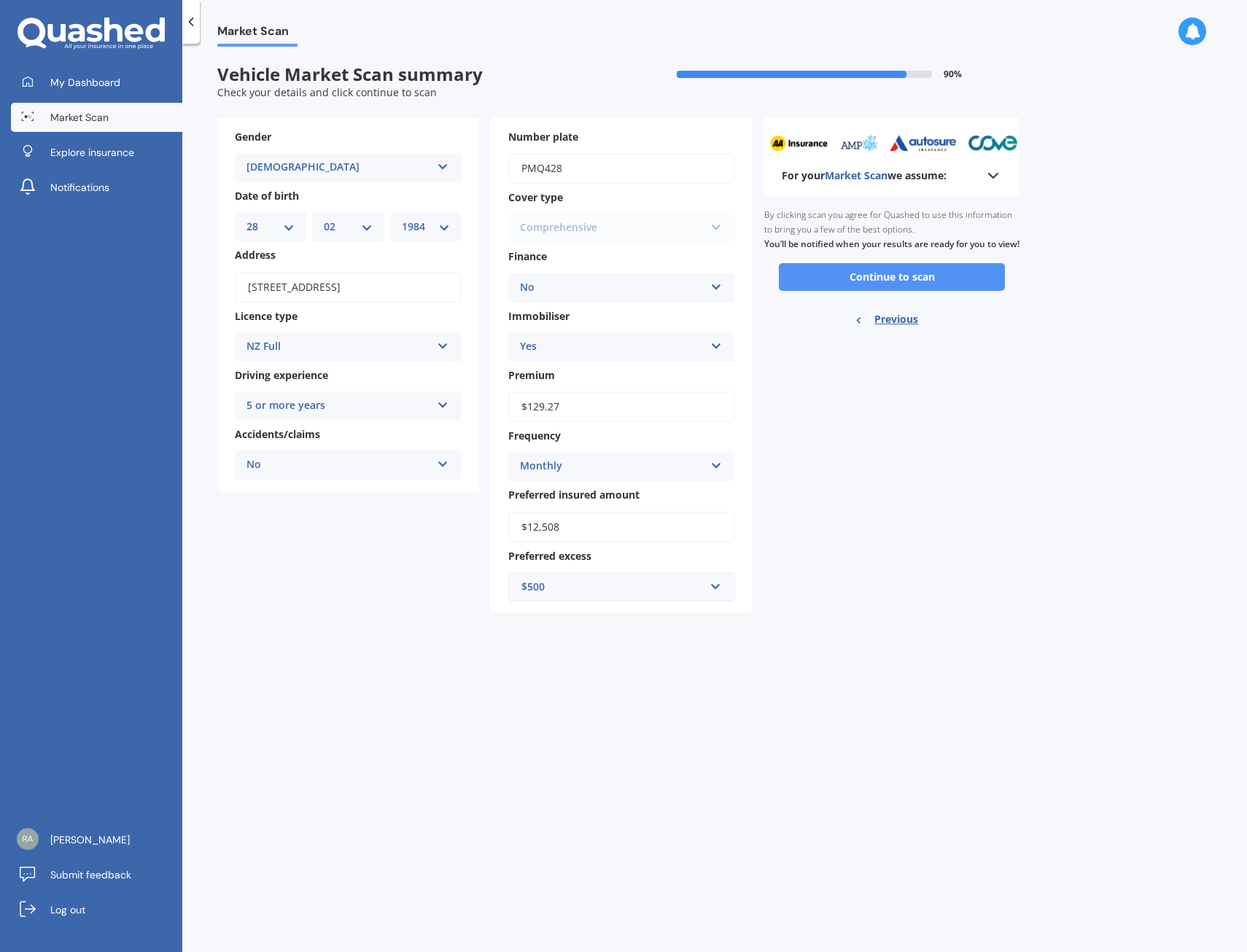
click at [907, 284] on button "Continue to scan" at bounding box center [891, 277] width 226 height 27
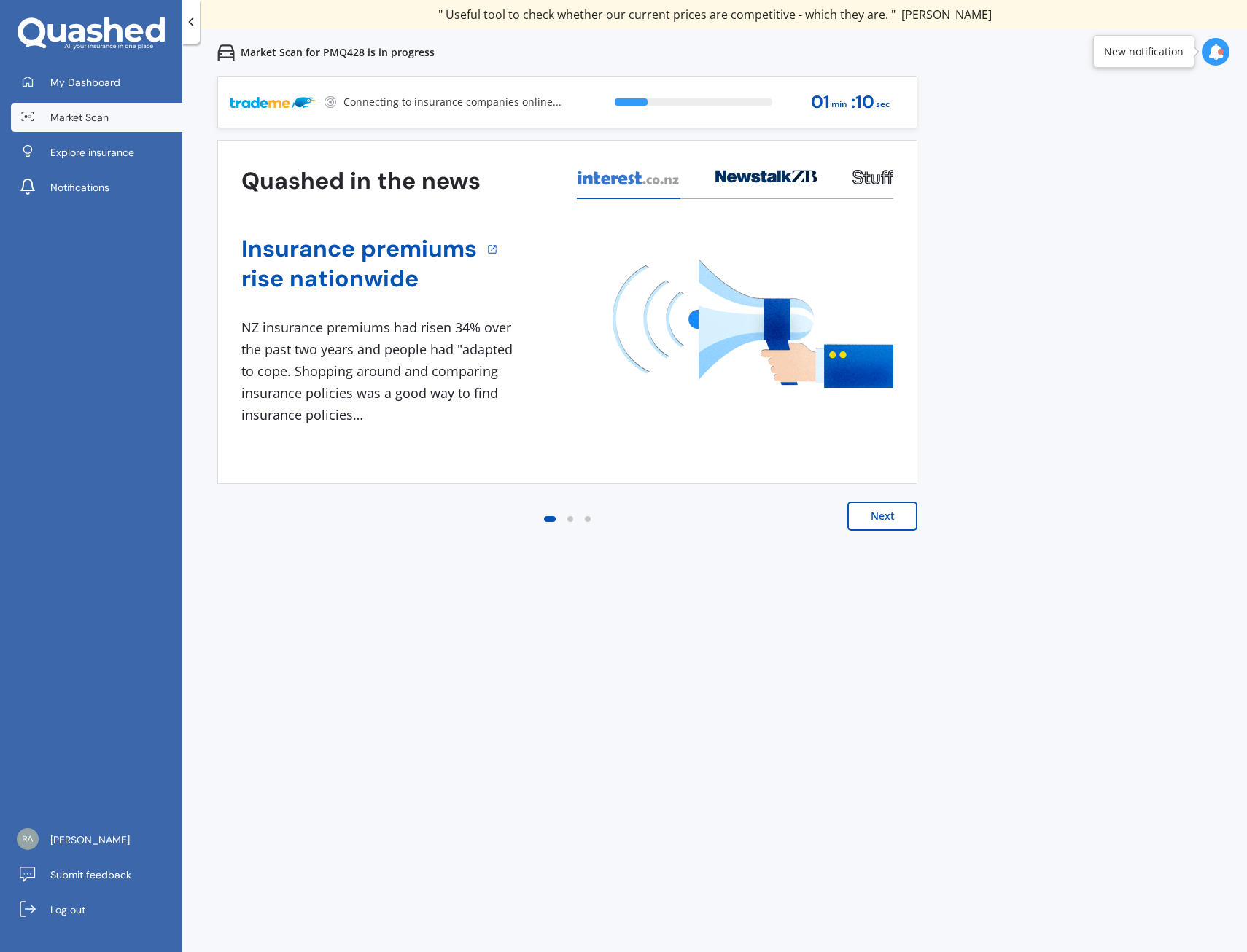
click at [889, 511] on button "Next" at bounding box center [882, 516] width 70 height 29
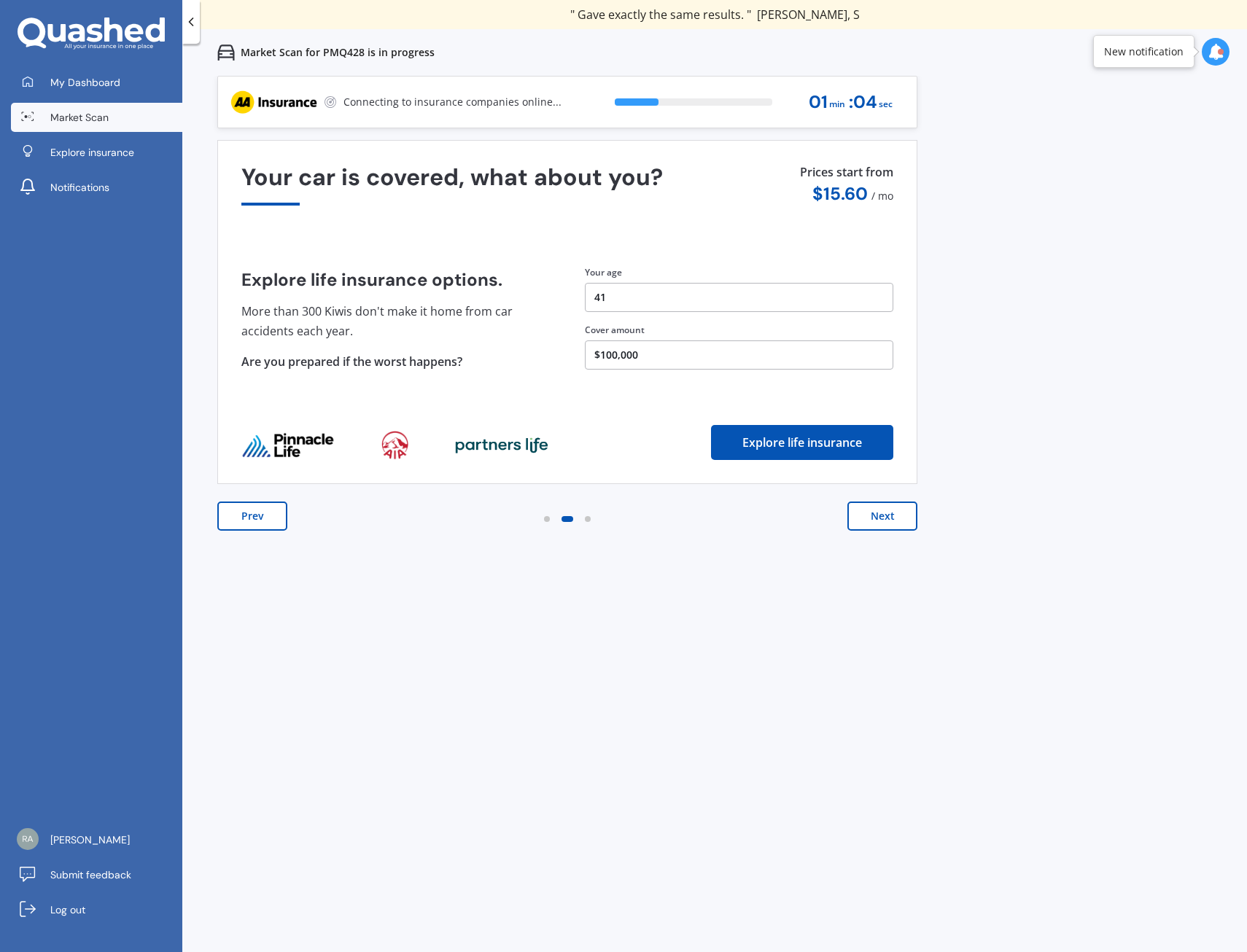
click at [651, 352] on button "$100,000" at bounding box center [738, 355] width 309 height 29
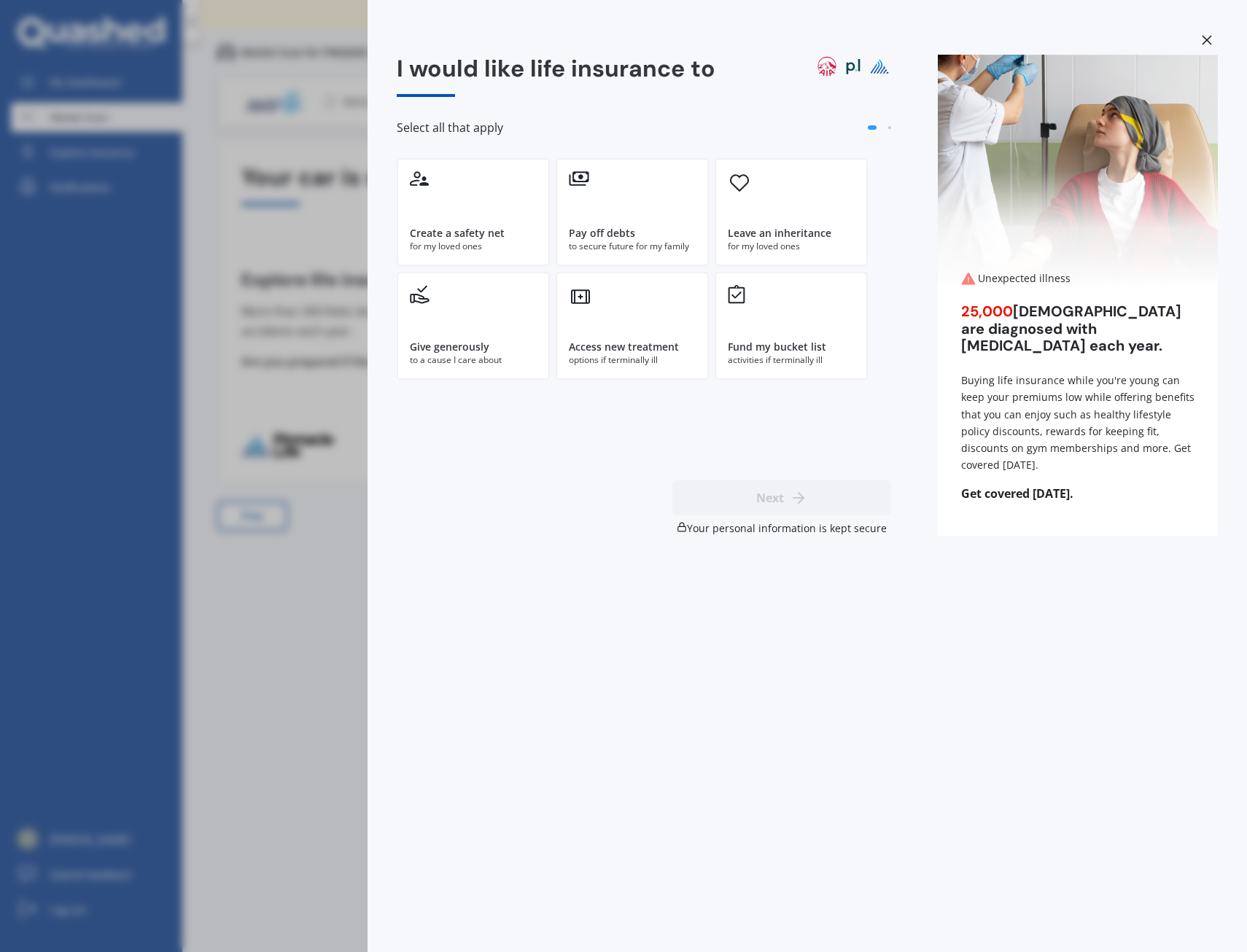
click at [1206, 34] on div at bounding box center [1207, 42] width 21 height 26
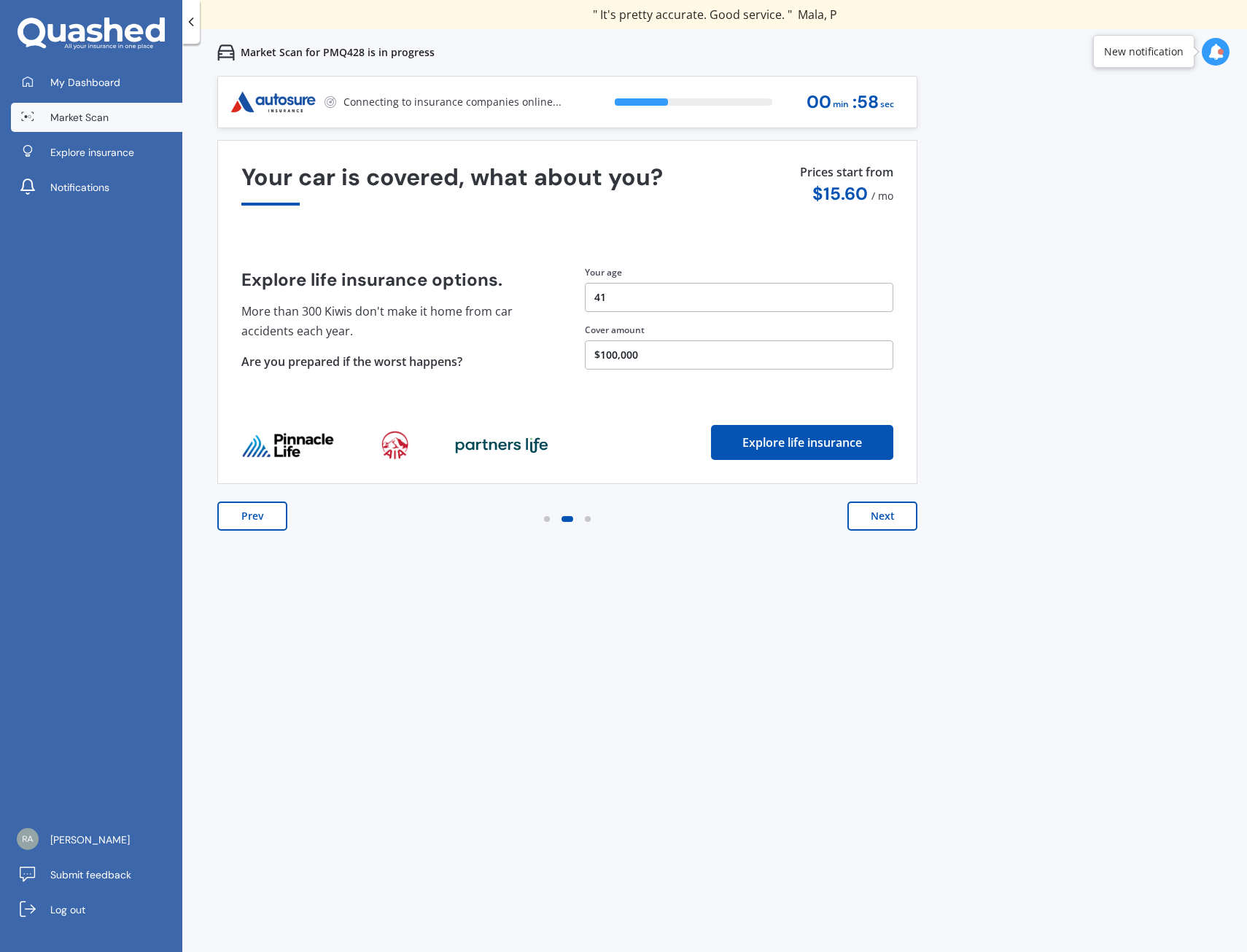
click at [598, 358] on button "$100,000" at bounding box center [738, 355] width 309 height 29
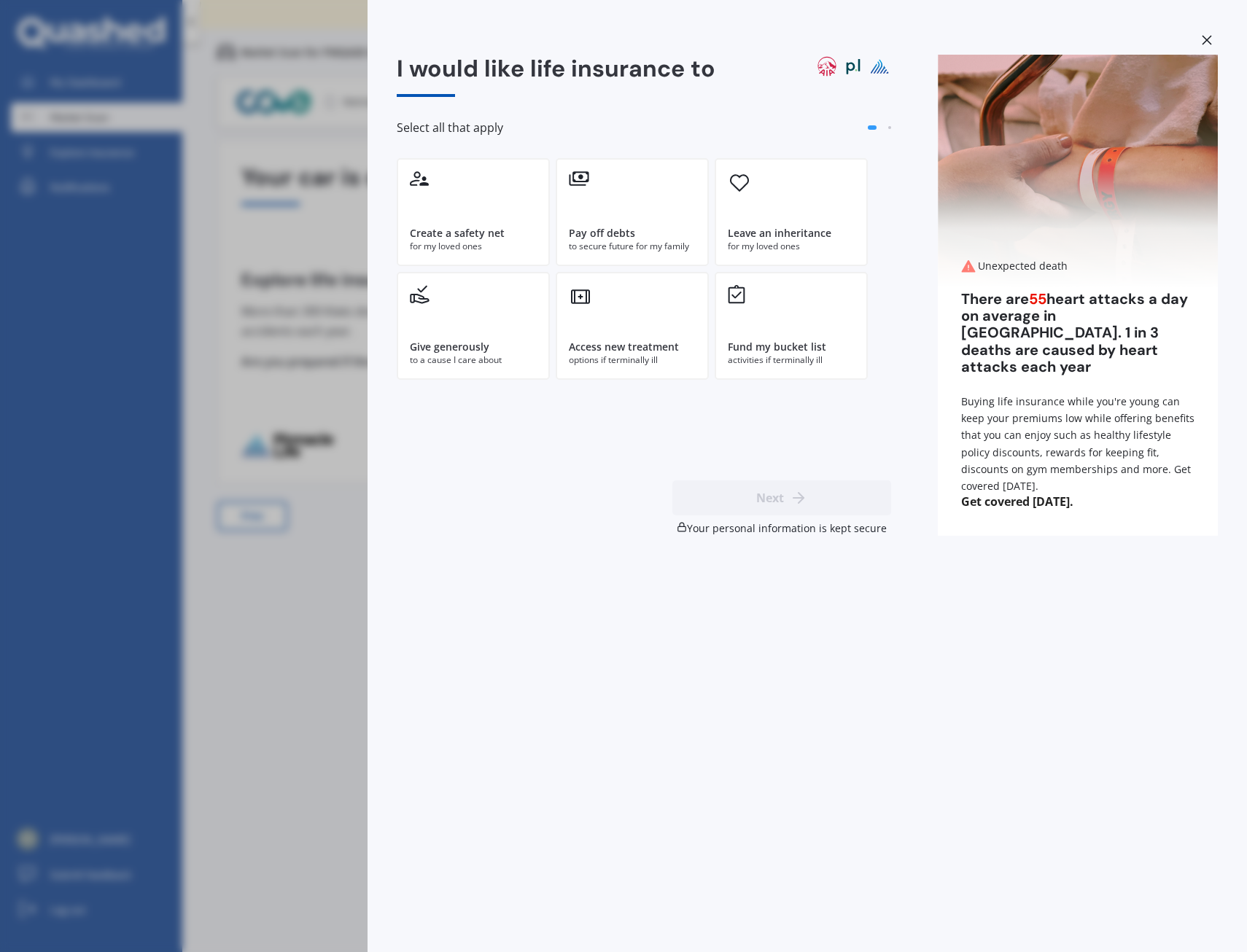
click at [1201, 41] on icon at bounding box center [1207, 40] width 10 height 10
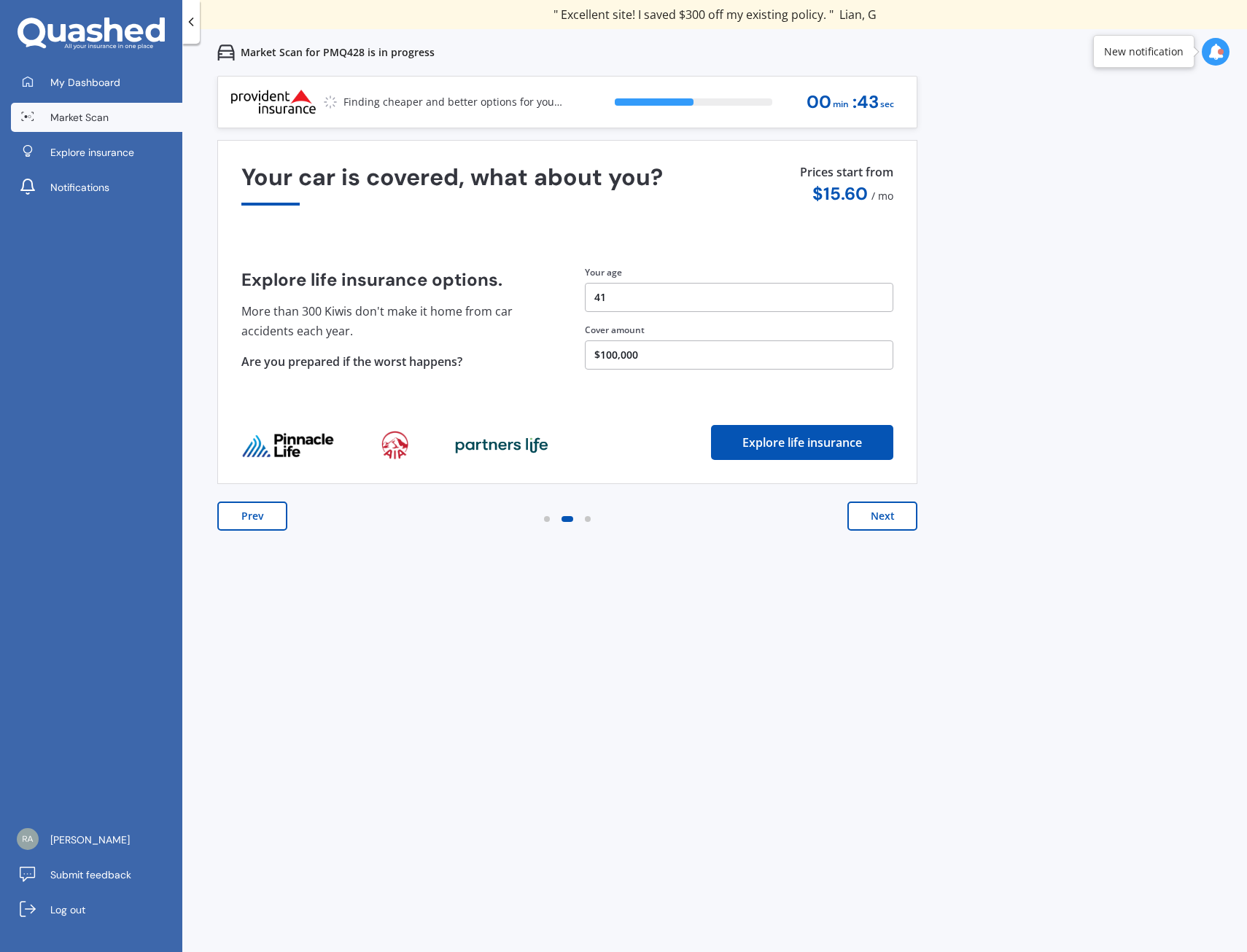
click at [596, 351] on button "$100,000" at bounding box center [738, 355] width 309 height 29
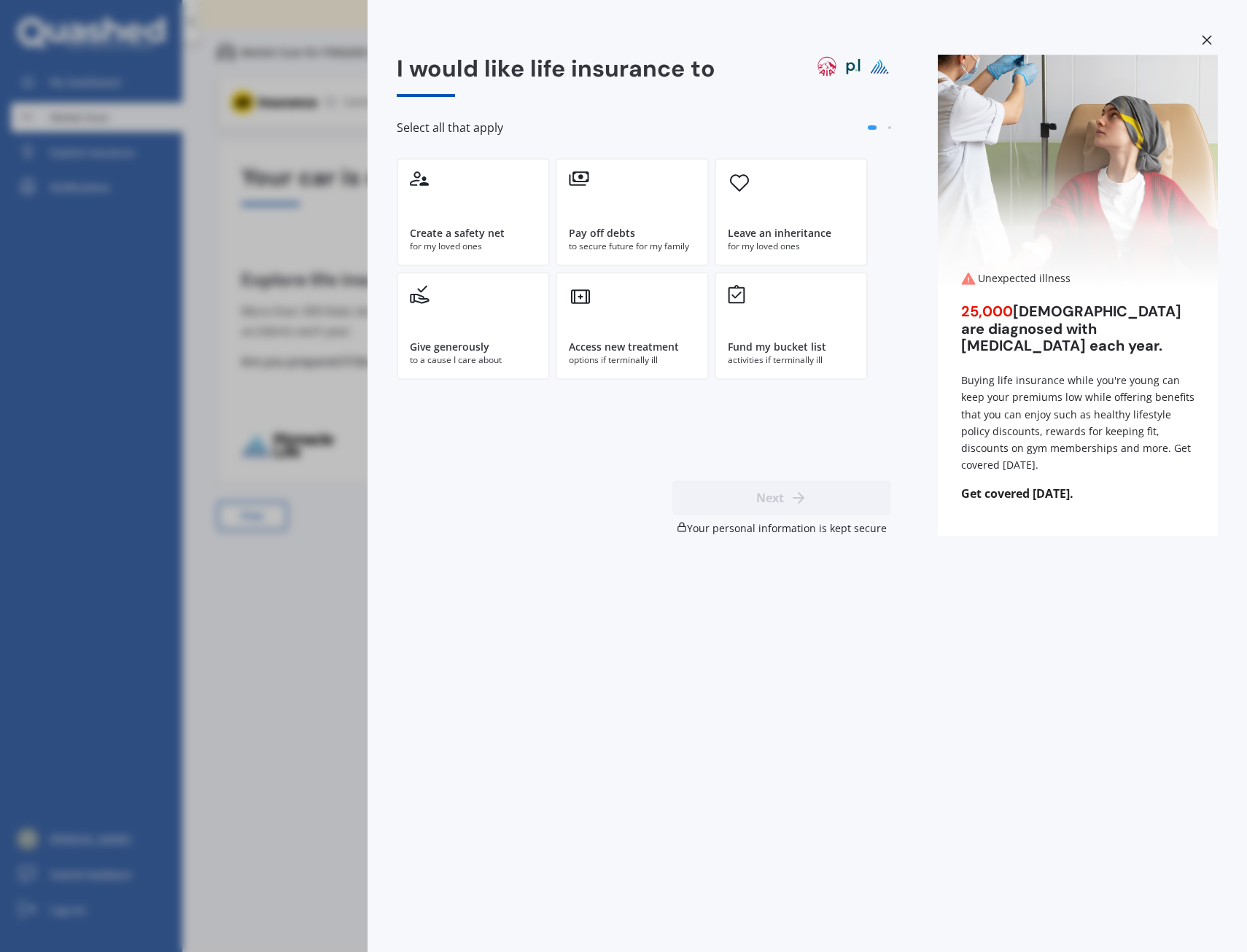
click at [1205, 39] on icon at bounding box center [1206, 40] width 9 height 9
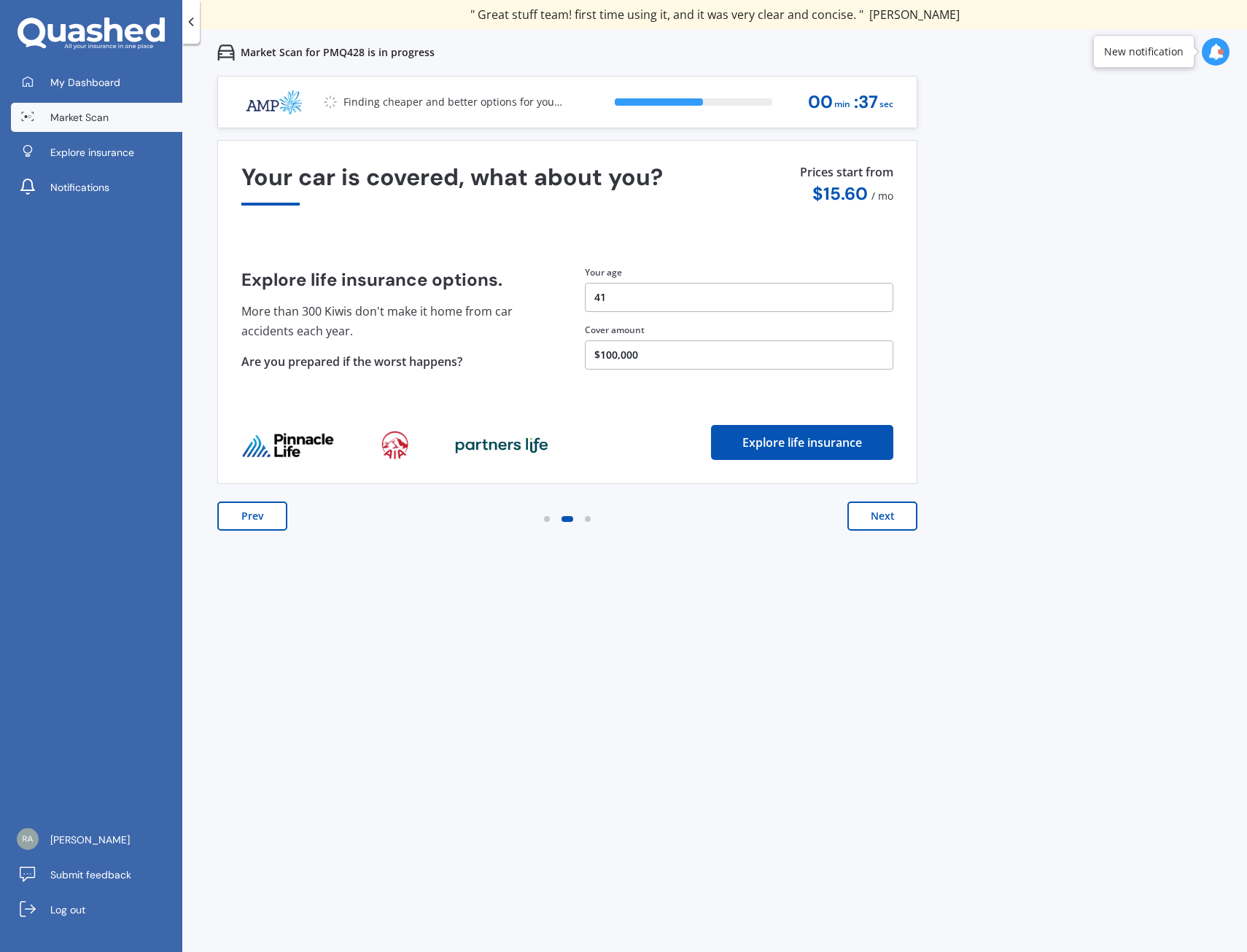
click at [893, 516] on button "Next" at bounding box center [882, 516] width 70 height 29
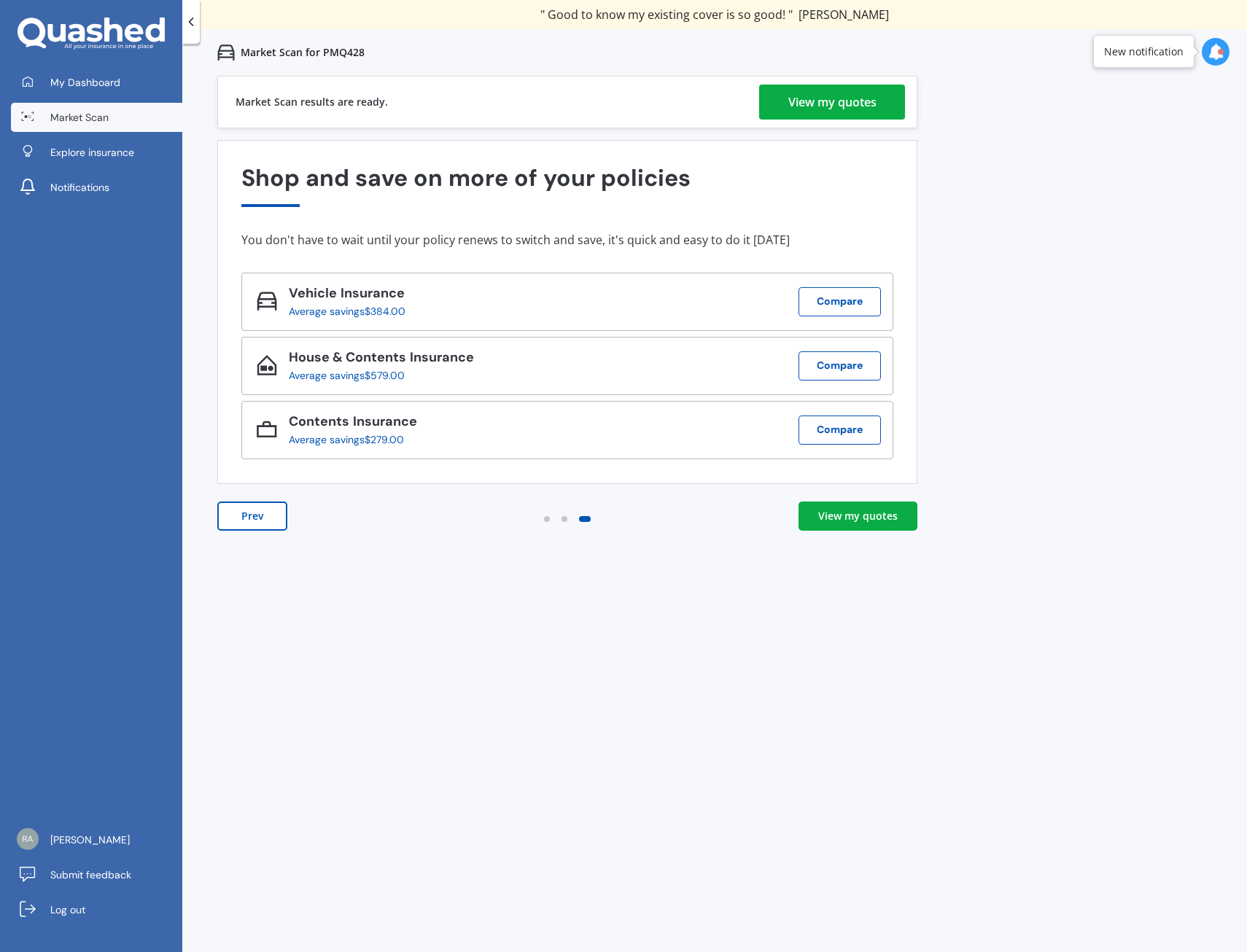
click at [843, 100] on div "View my quotes" at bounding box center [832, 101] width 89 height 35
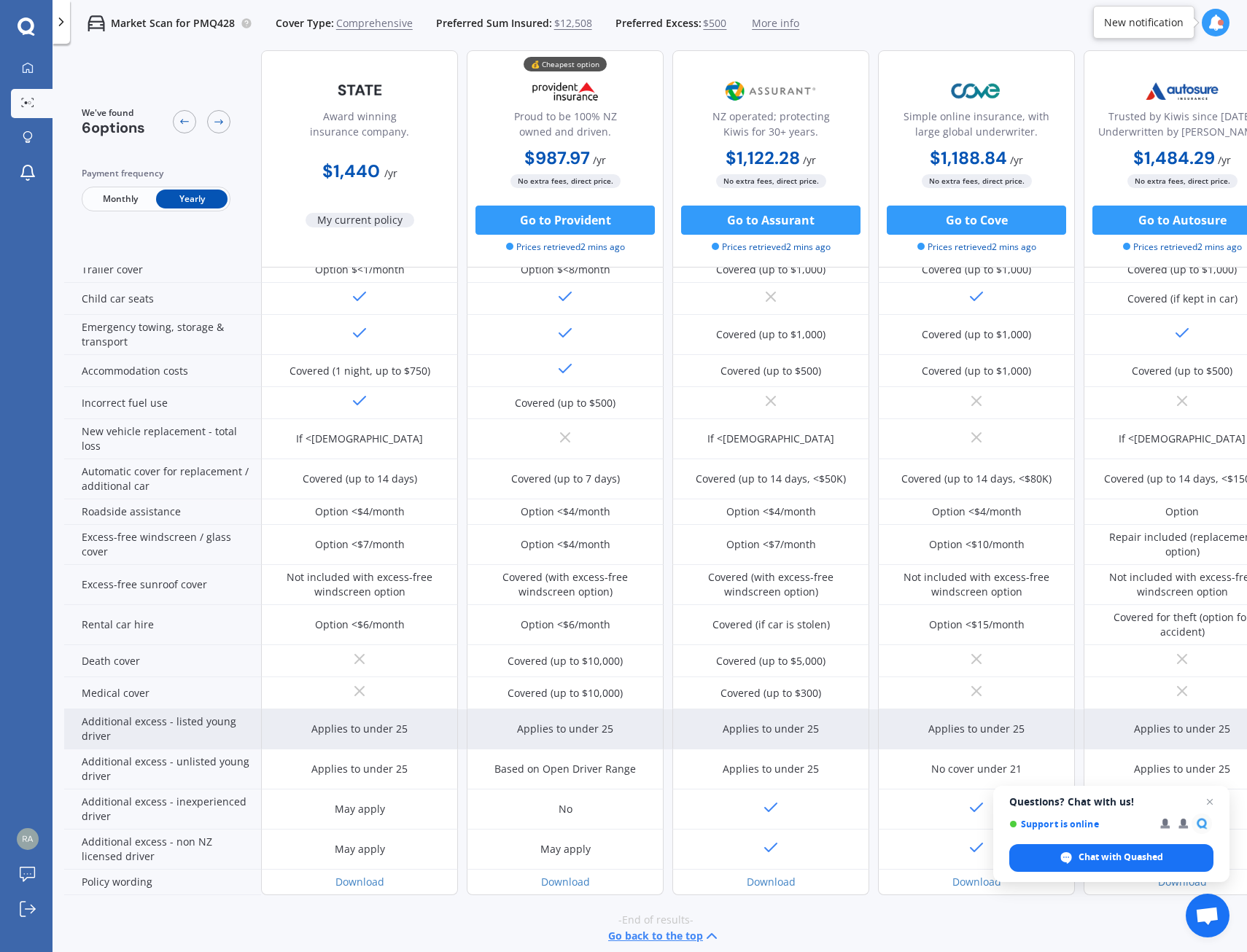
scroll to position [303, 0]
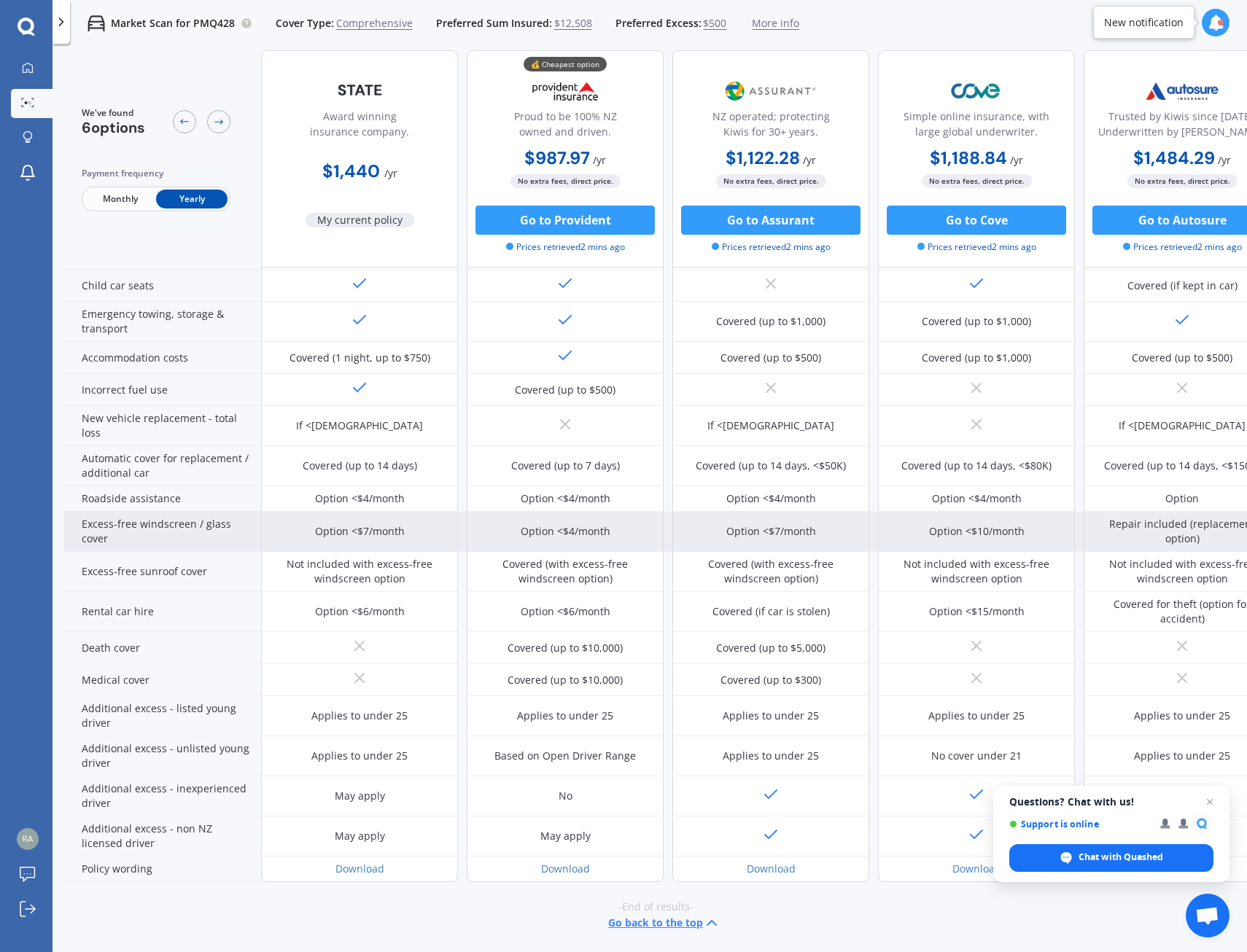
click at [543, 527] on div "Option <$4/month" at bounding box center [565, 531] width 89 height 15
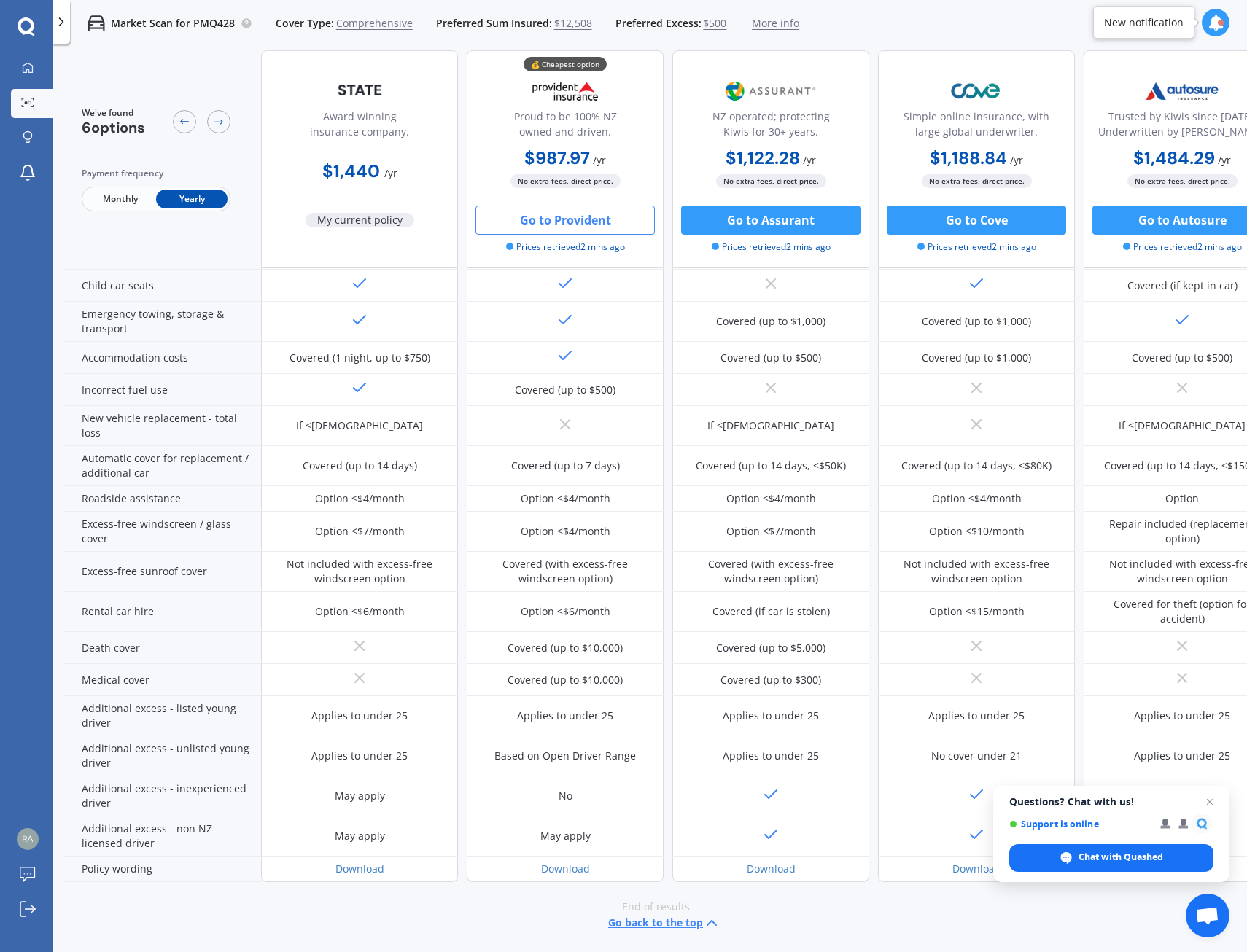
click at [527, 216] on button "Go to Provident" at bounding box center [565, 220] width 180 height 29
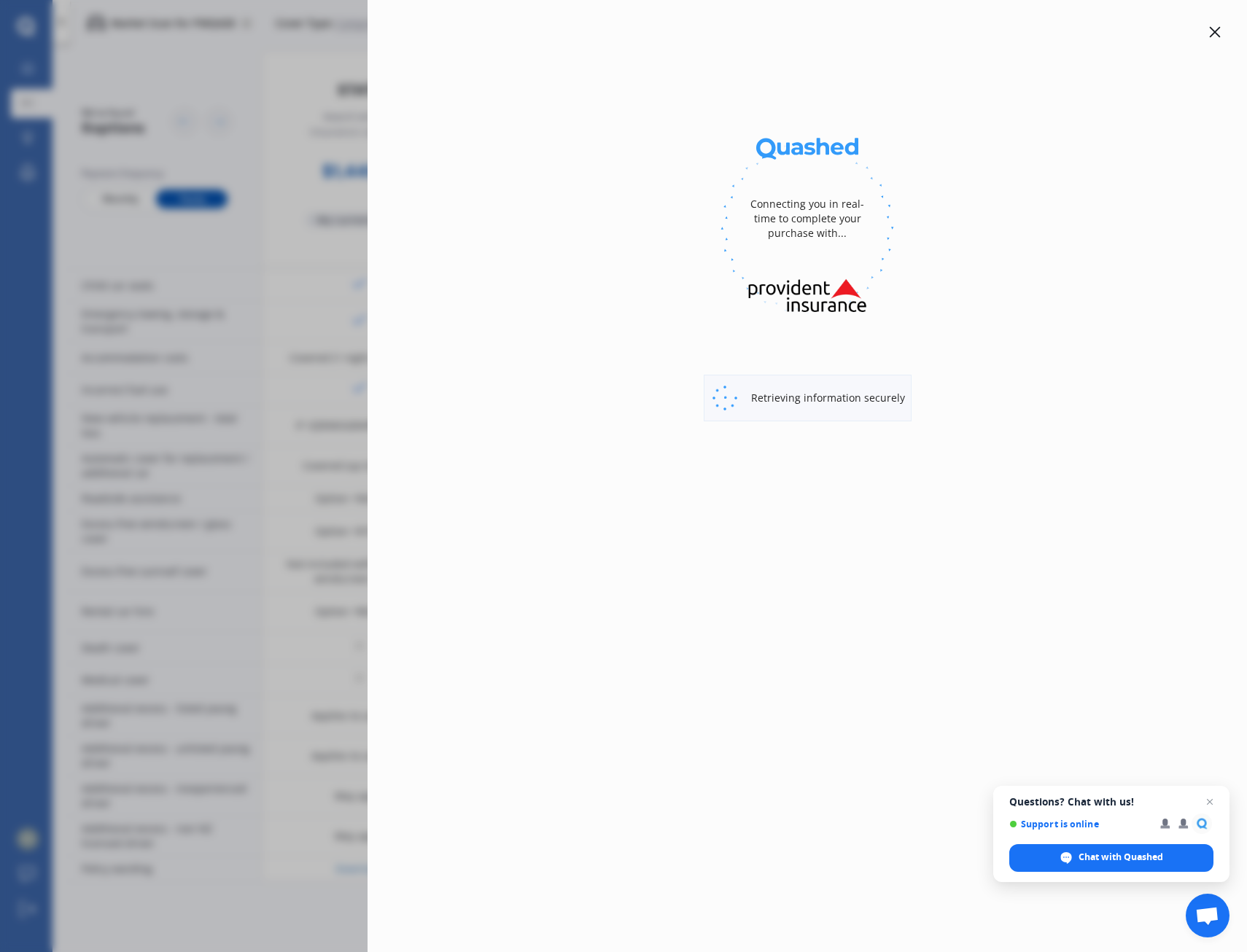
select select "full"
select select "[STREET_ADDRESS]"
select select "TOYOTA"
select select "AQUA"
select select "NO"
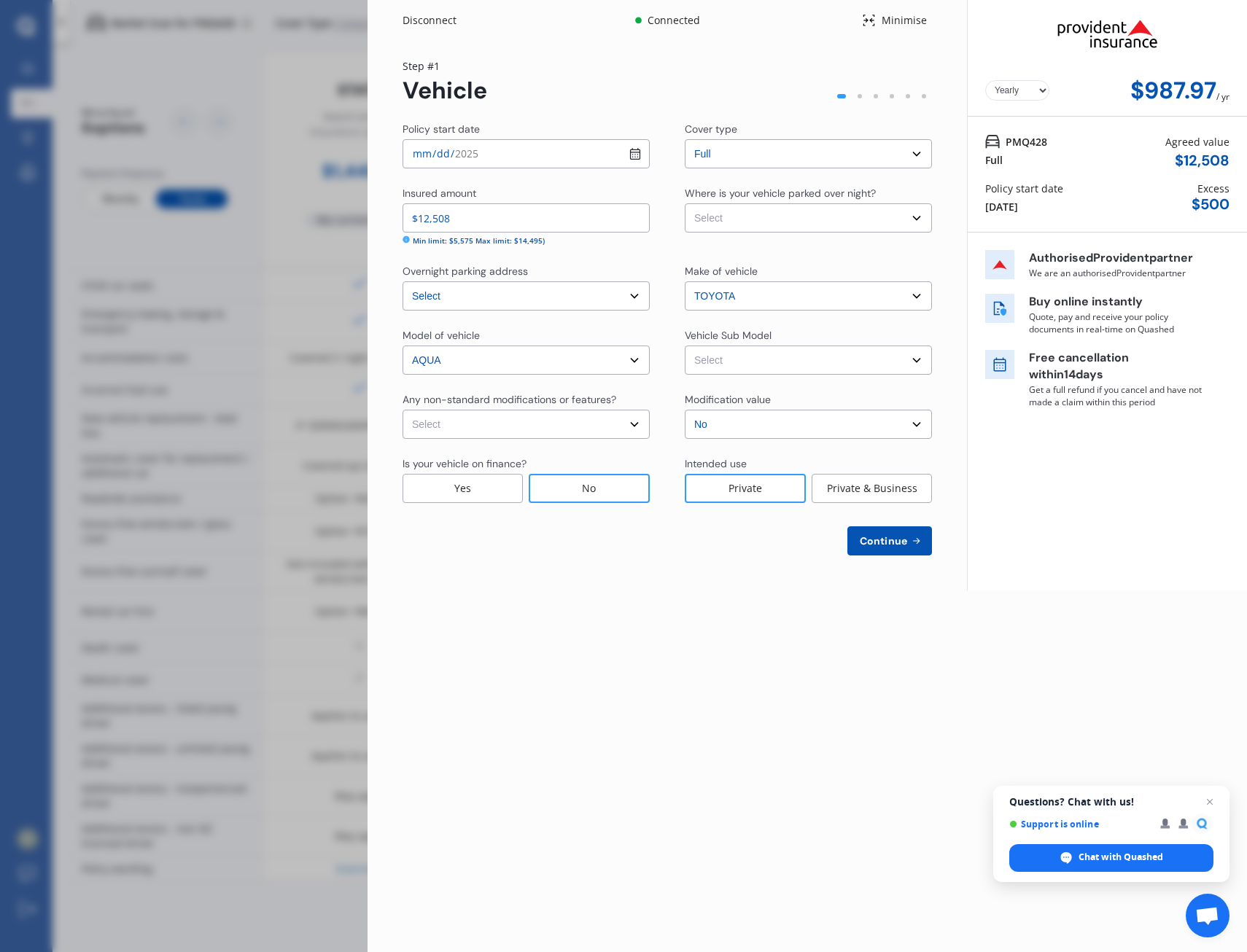
click at [902, 214] on select "Select Garage (fully enclosed) Off Street Parking Other" at bounding box center [809, 218] width 248 height 29
select select "OFF-STREET"
click at [685, 204] on select "Select Garage (fully enclosed) Off Street Parking Other" at bounding box center [809, 218] width 248 height 29
click at [628, 423] on select "Select None [MEDICAL_DATA] System(NOS) Roll Cage Full Racing Harness" at bounding box center [526, 424] width 248 height 29
select select "none"
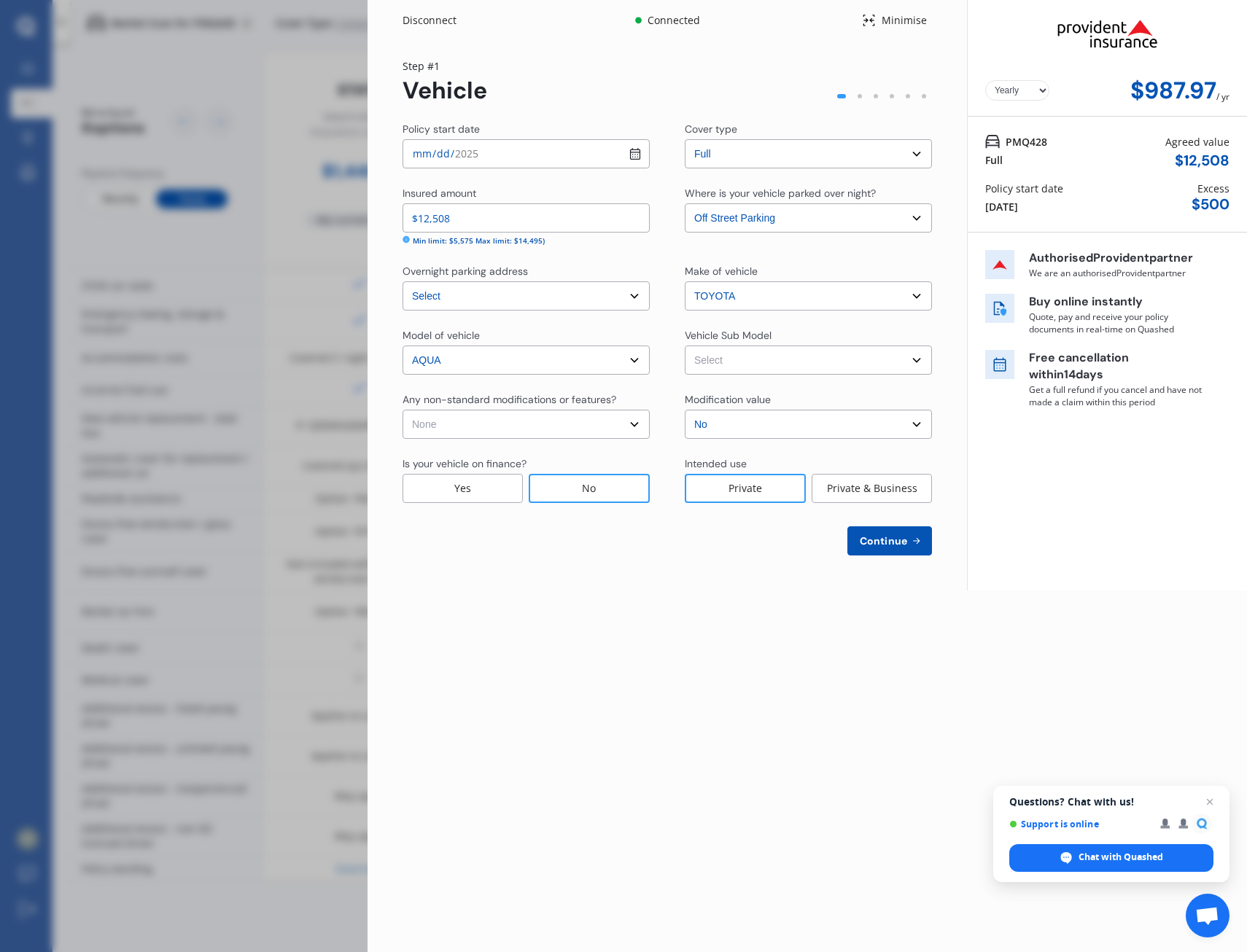
click at [402, 410] on select "Select None [MEDICAL_DATA] System(NOS) Roll Cage Full Racing Harness" at bounding box center [526, 424] width 248 height 29
click at [897, 536] on span "Continue" at bounding box center [883, 541] width 53 height 12
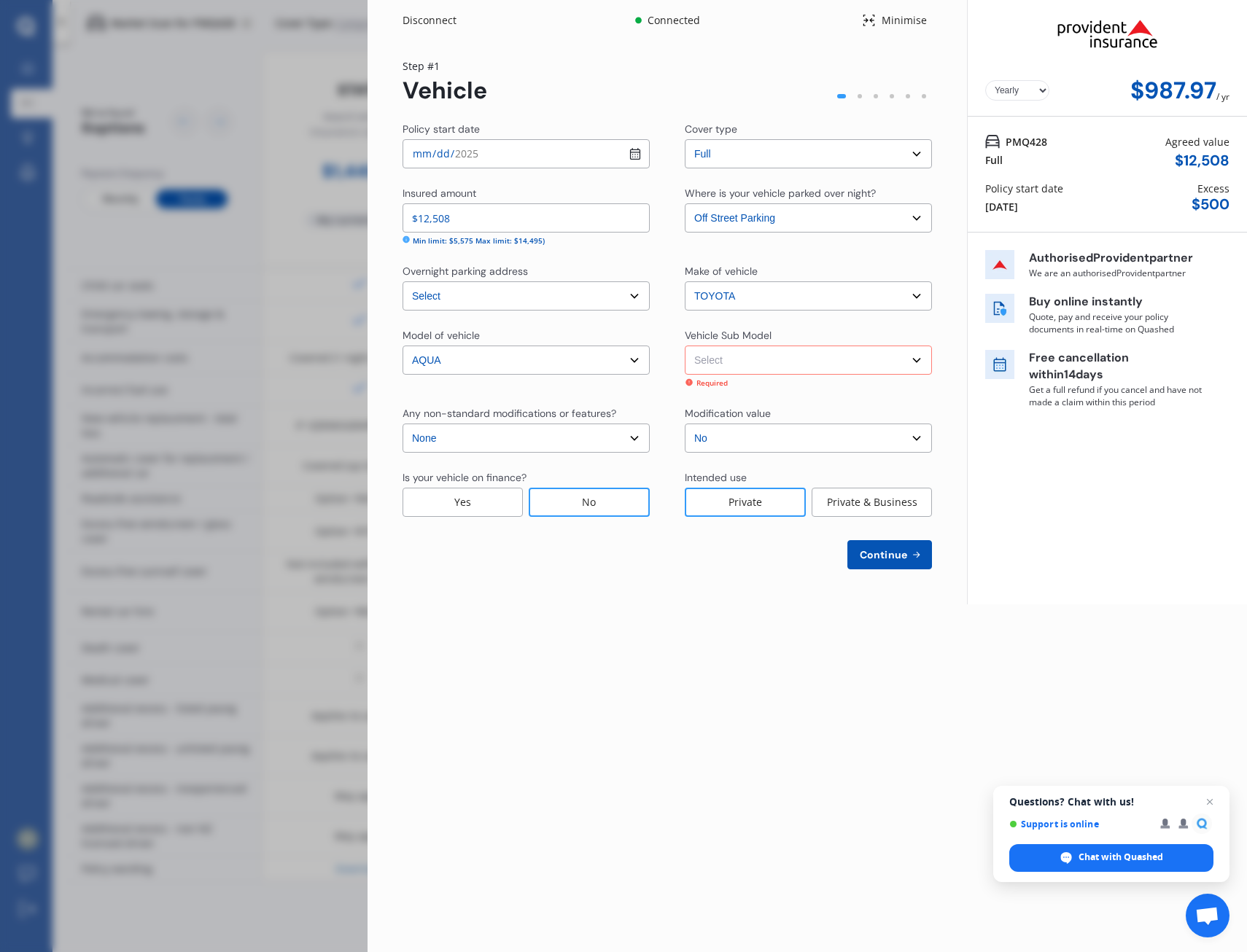
click at [819, 349] on select "Select Aqua NHP10 Hatchback 5dr CVT 1sp 1.5i/45kW Hybrid [IMP]" at bounding box center [809, 360] width 248 height 29
select select "NZVTOYO2017AEHF"
click at [685, 345] on select "Select Aqua NHP10 Hatchback 5dr CVT 1sp 1.5i/45kW Hybrid [IMP]" at bounding box center [809, 360] width 248 height 29
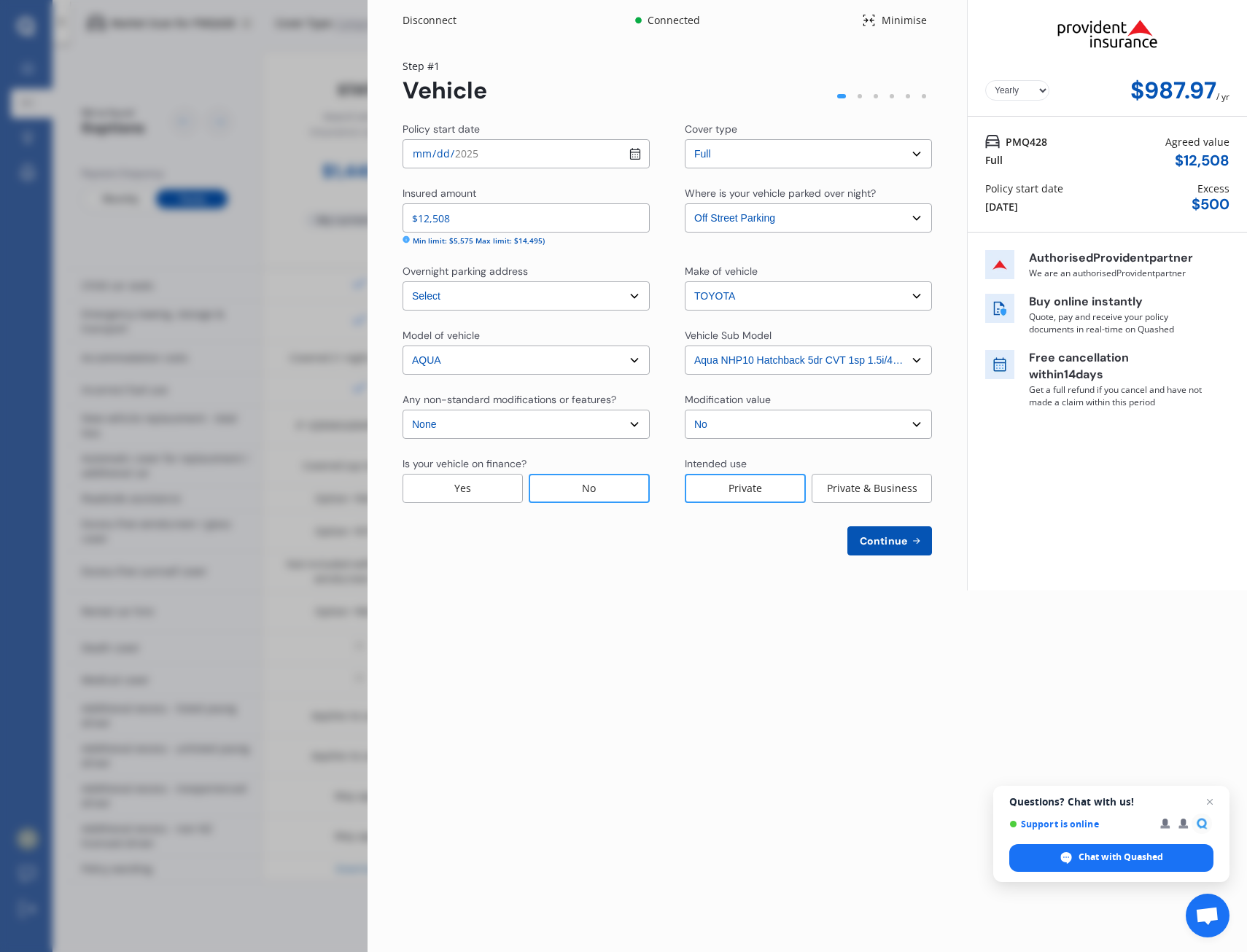
click at [913, 539] on icon at bounding box center [916, 541] width 12 height 12
select select "28"
select select "02"
select select "1984"
select select "NZ_FULL"
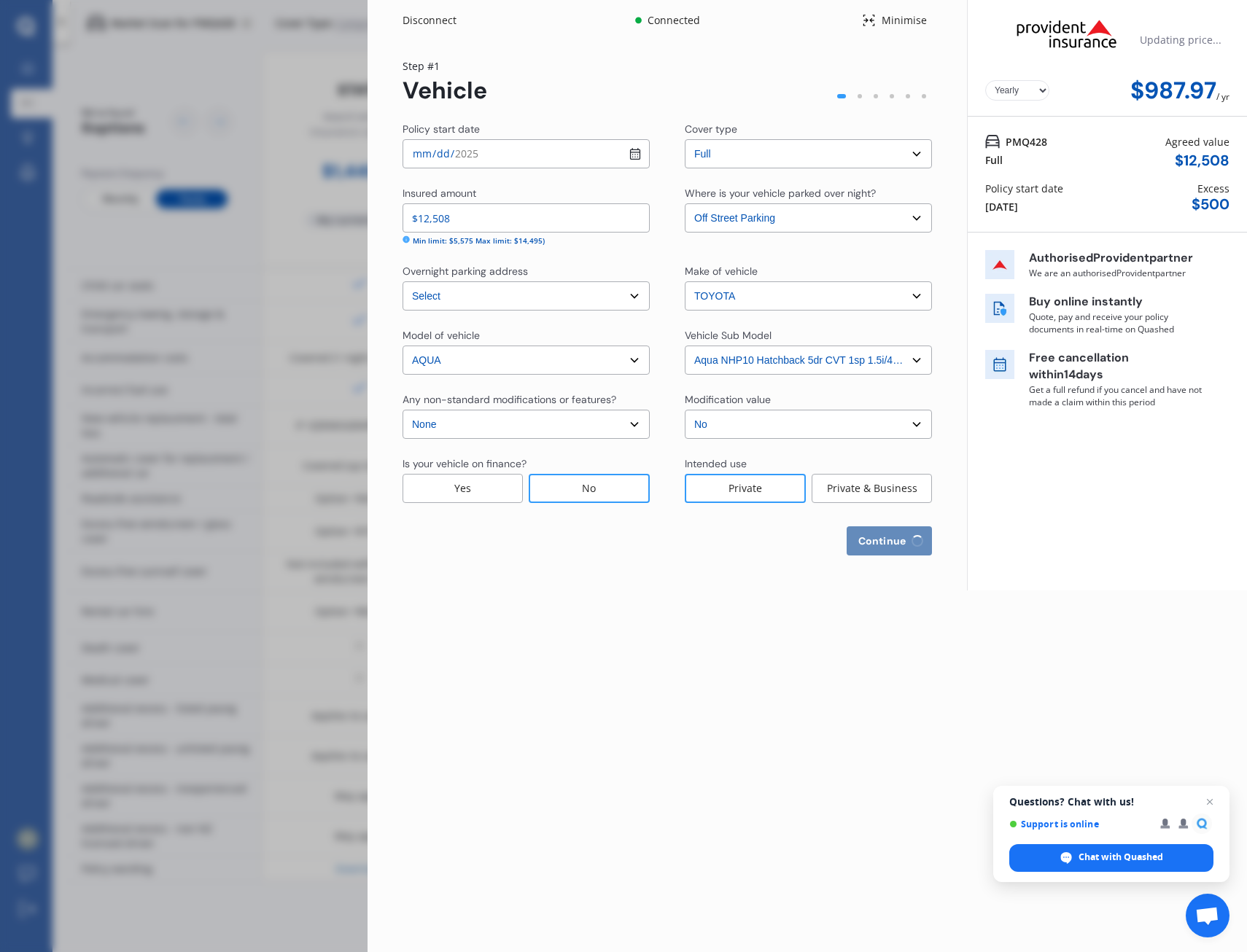
select select "0"
select select "25"
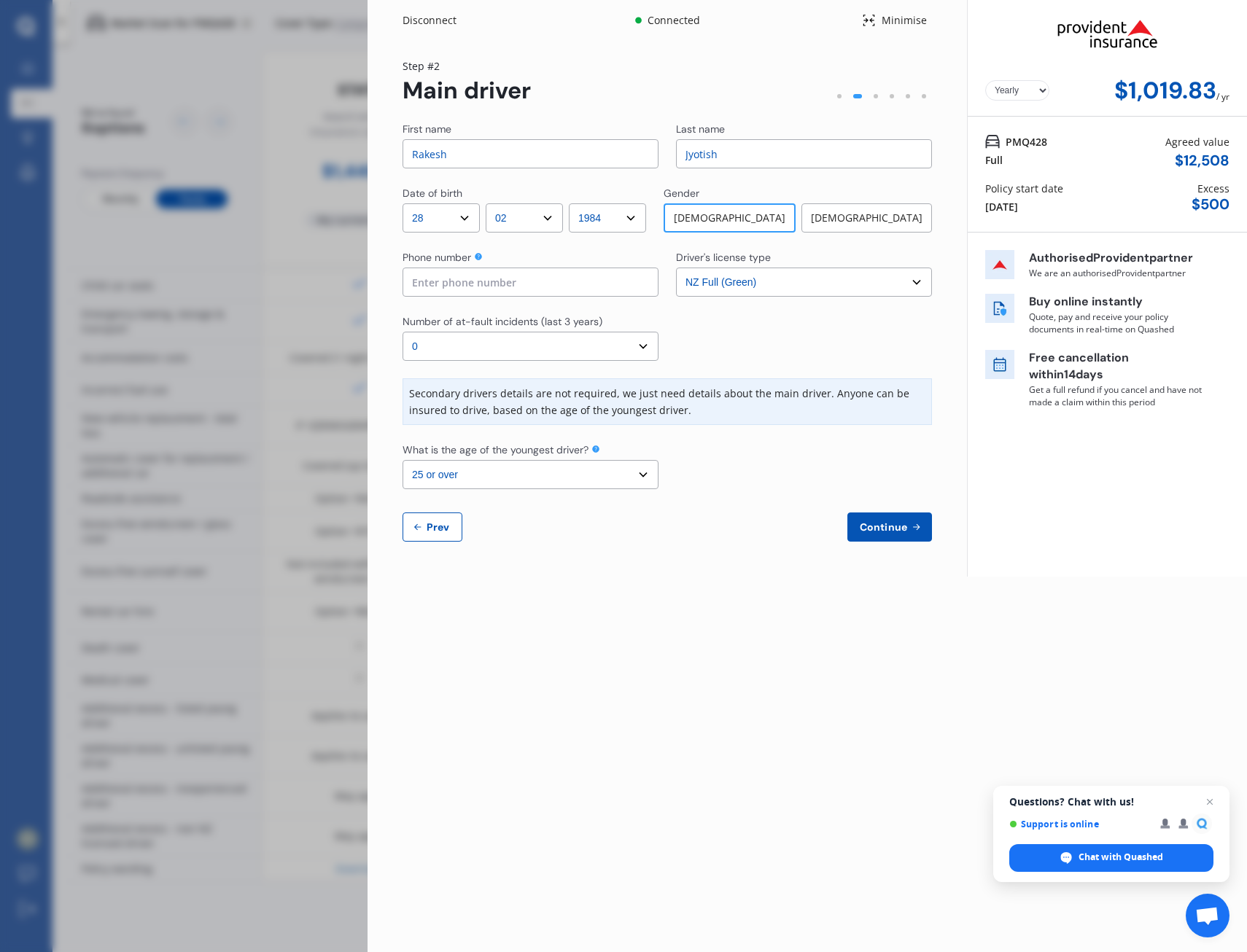
click at [452, 286] on input at bounding box center [530, 282] width 256 height 29
click at [413, 280] on input "21660521" at bounding box center [530, 282] width 256 height 29
type input "021660521"
click at [582, 343] on select "Select number of at-fault incidents (last 3 years) 0 1 2 3 4 5 or more" at bounding box center [530, 346] width 256 height 29
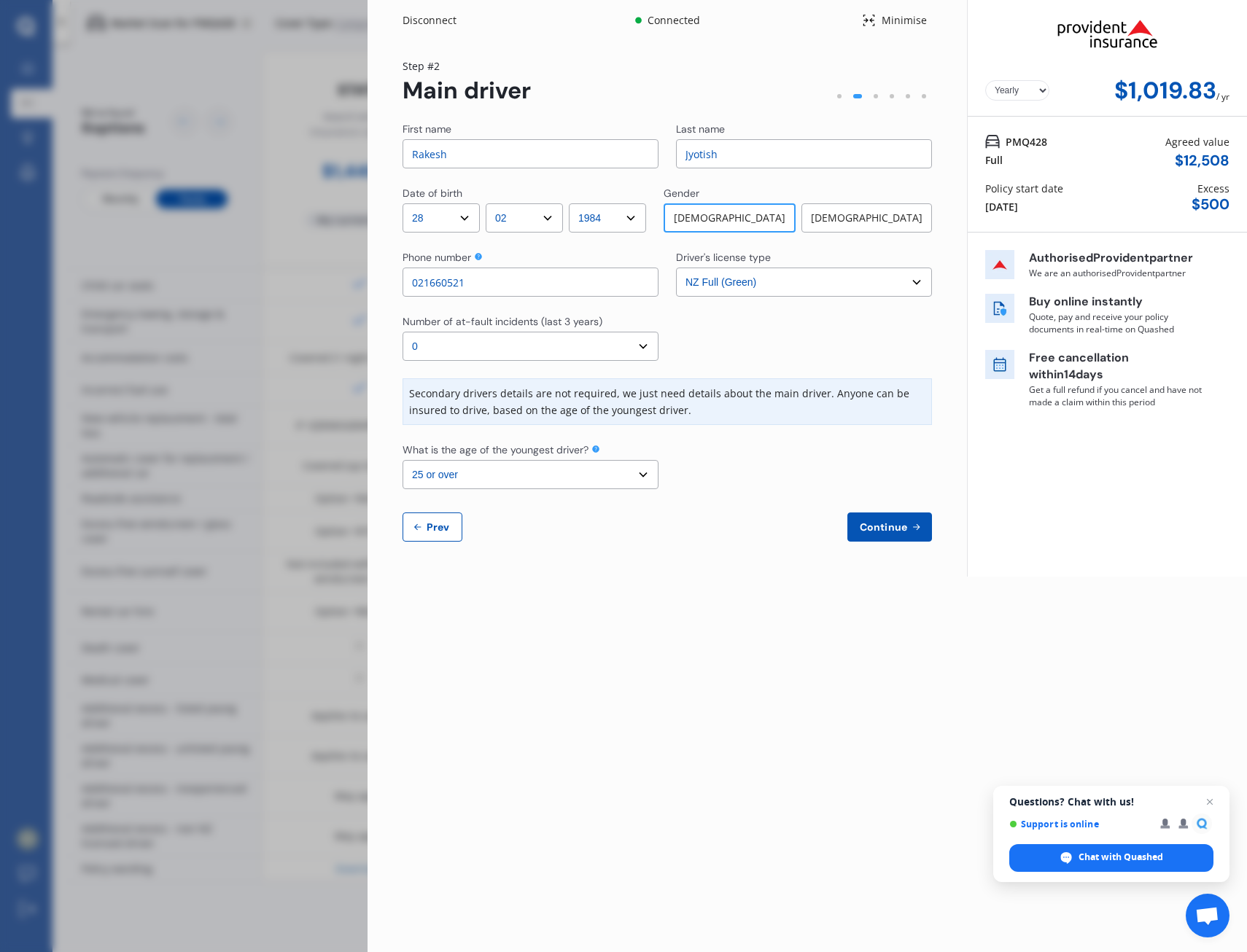
click at [887, 523] on span "Continue" at bounding box center [883, 528] width 53 height 12
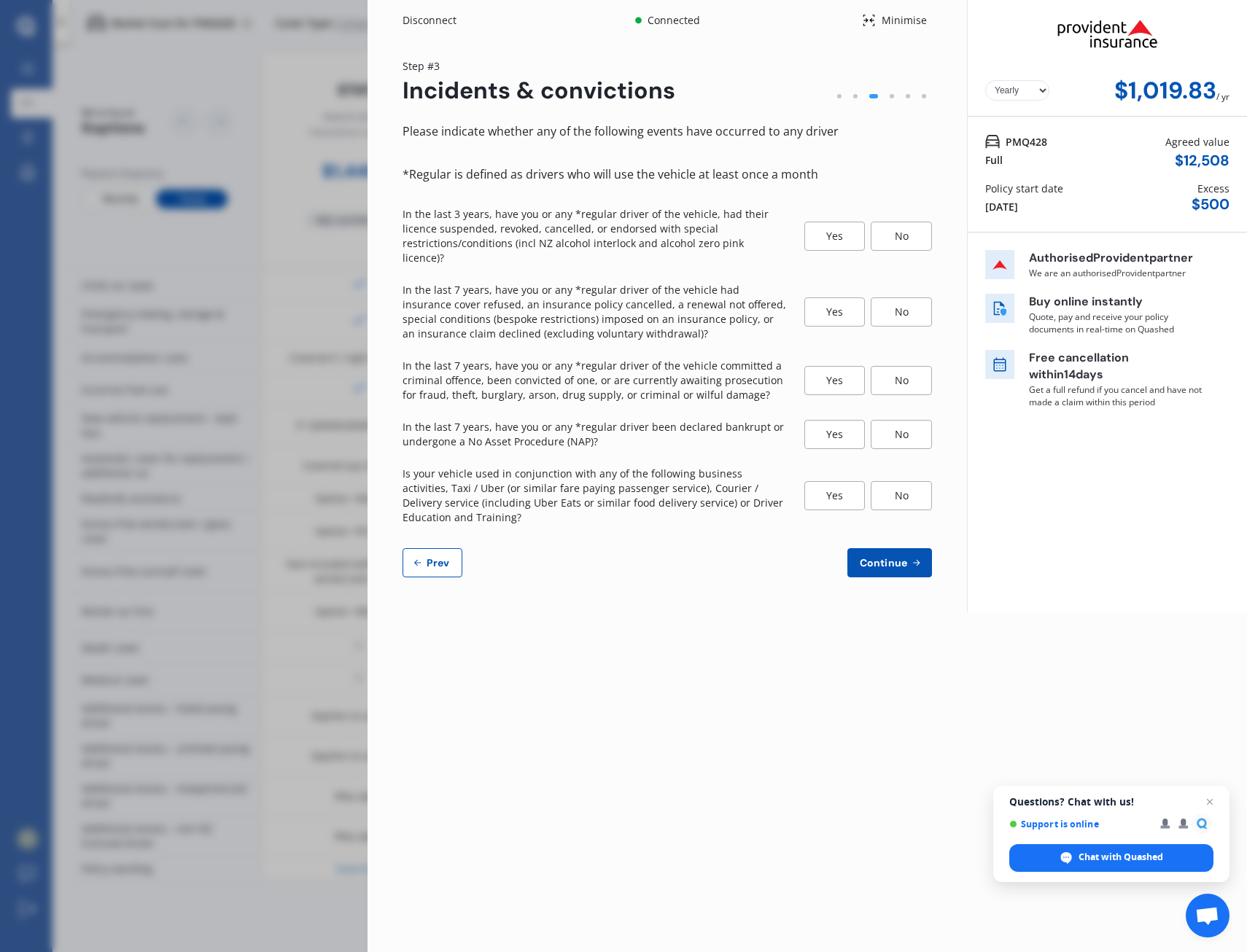
click at [907, 230] on div "No" at bounding box center [901, 236] width 61 height 29
click at [906, 297] on div "No" at bounding box center [901, 312] width 61 height 29
click at [914, 366] on div "No" at bounding box center [901, 381] width 61 height 29
click at [883, 420] on div "No" at bounding box center [901, 435] width 61 height 29
click at [896, 484] on div "No" at bounding box center [901, 496] width 61 height 29
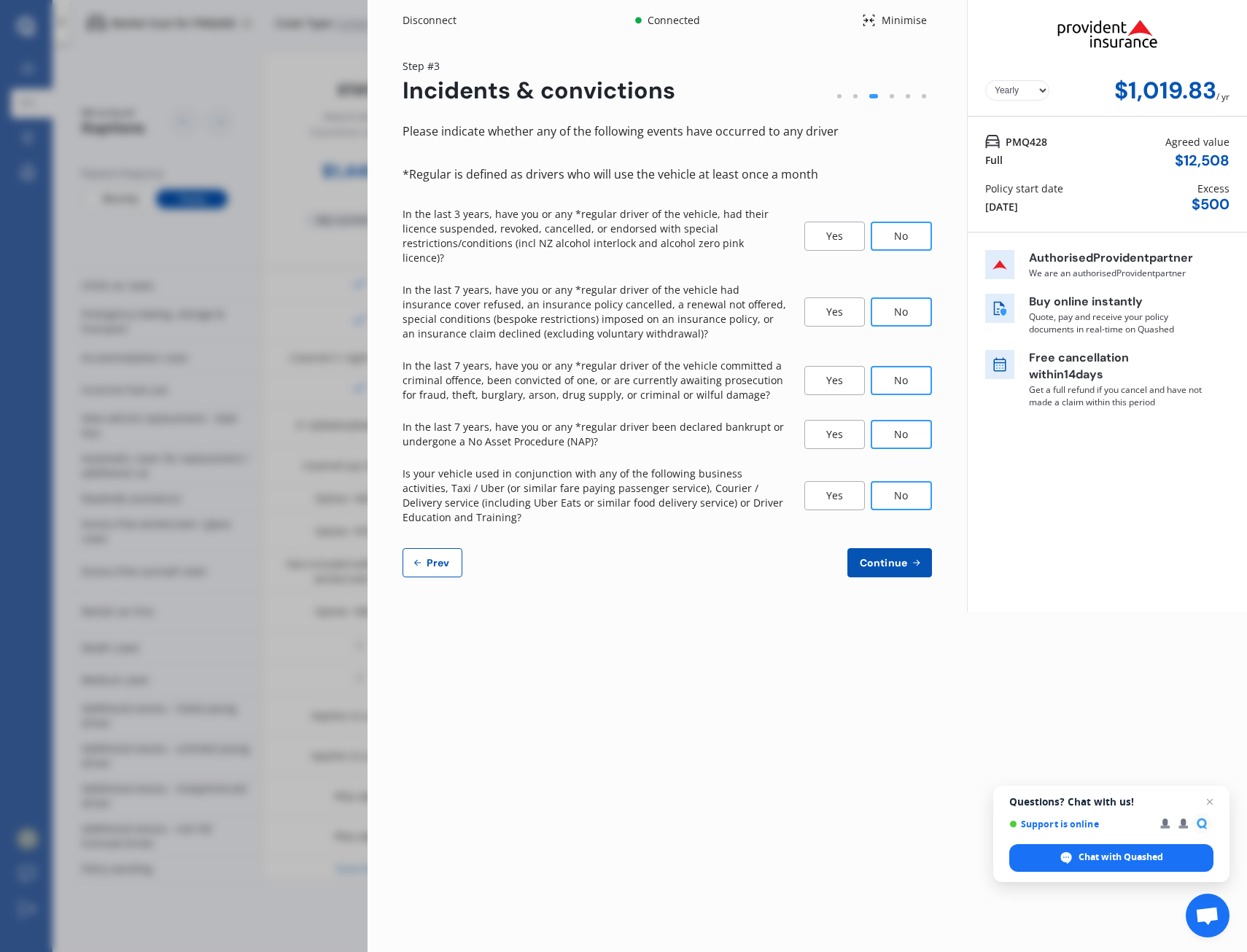
click at [887, 557] on span "Continue" at bounding box center [883, 563] width 53 height 12
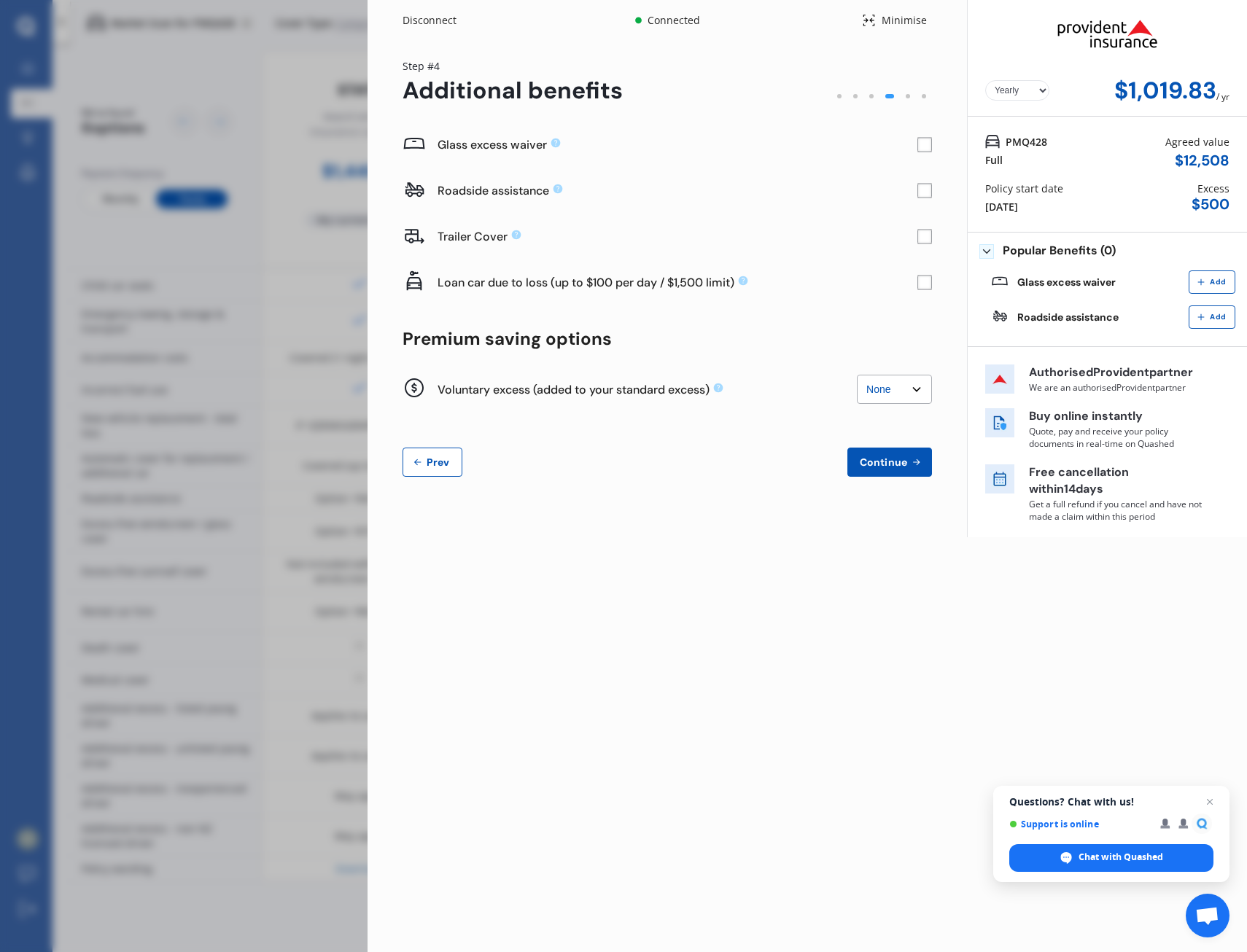
click at [919, 145] on rect at bounding box center [924, 144] width 15 height 15
click at [924, 191] on rect at bounding box center [924, 191] width 15 height 15
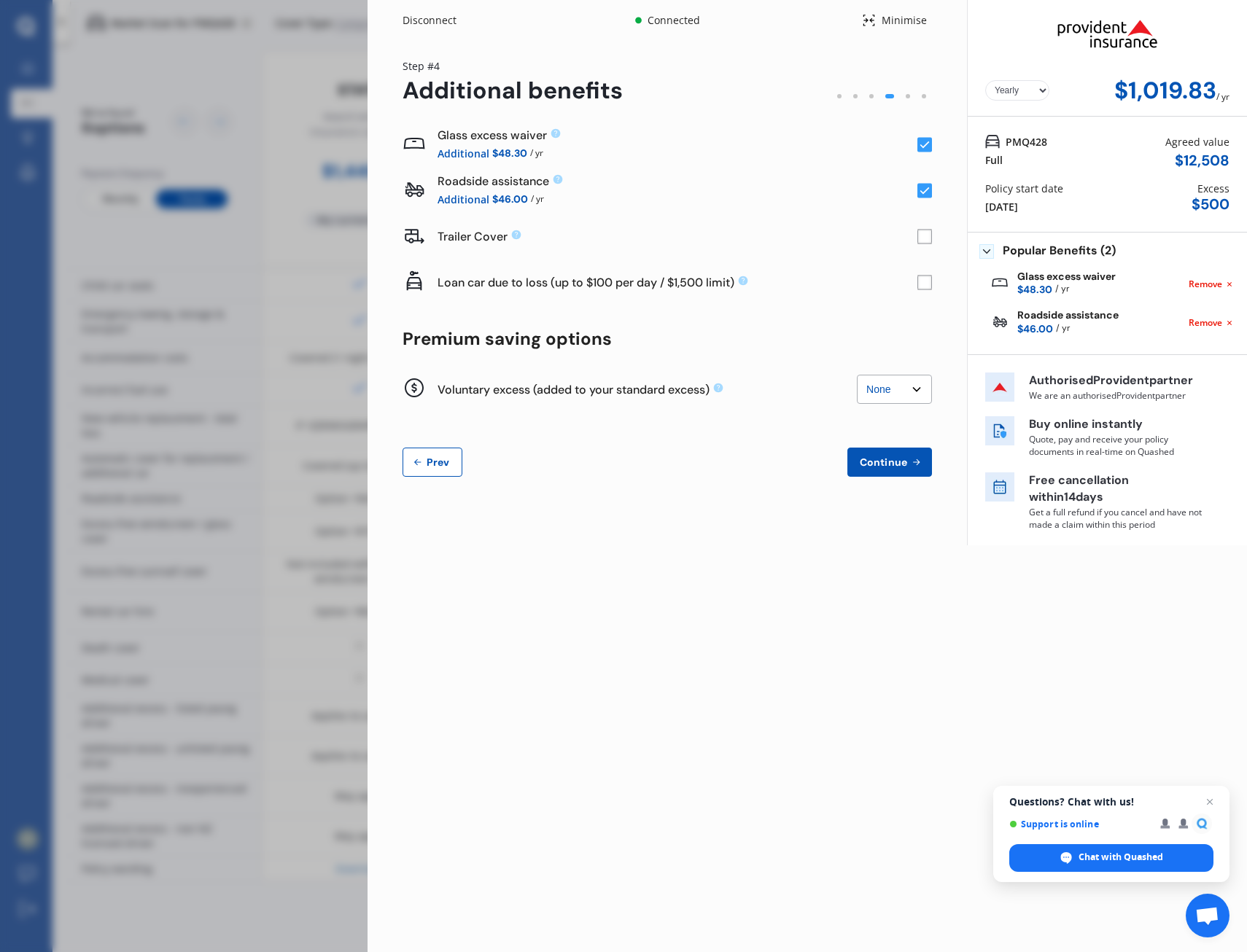
click at [917, 387] on select "None $200 $450 $700 $950 $1,200 $1,700" at bounding box center [894, 389] width 75 height 29
click at [895, 463] on span "Continue" at bounding box center [883, 462] width 53 height 12
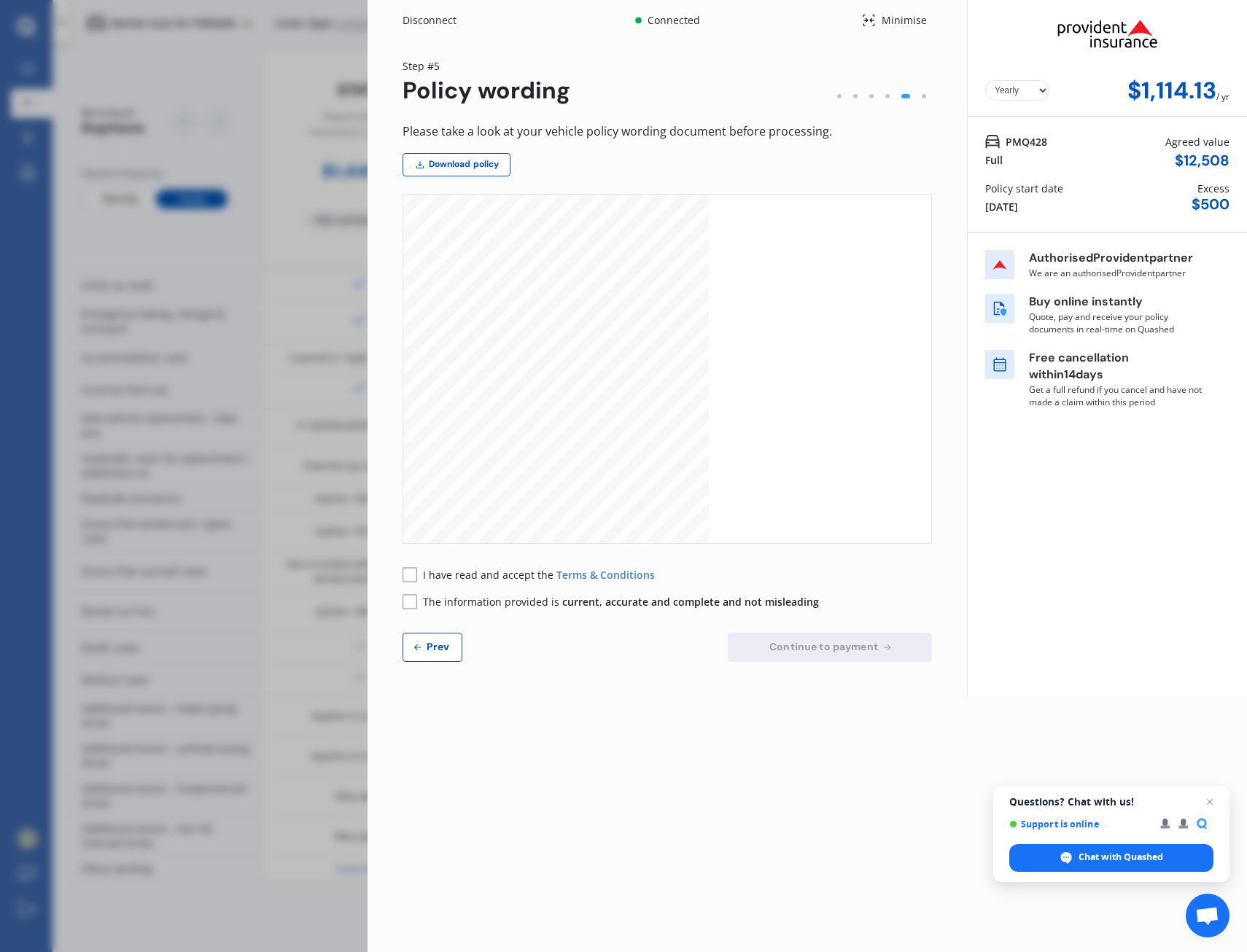
scroll to position [1968, 0]
